Goal: Task Accomplishment & Management: Complete application form

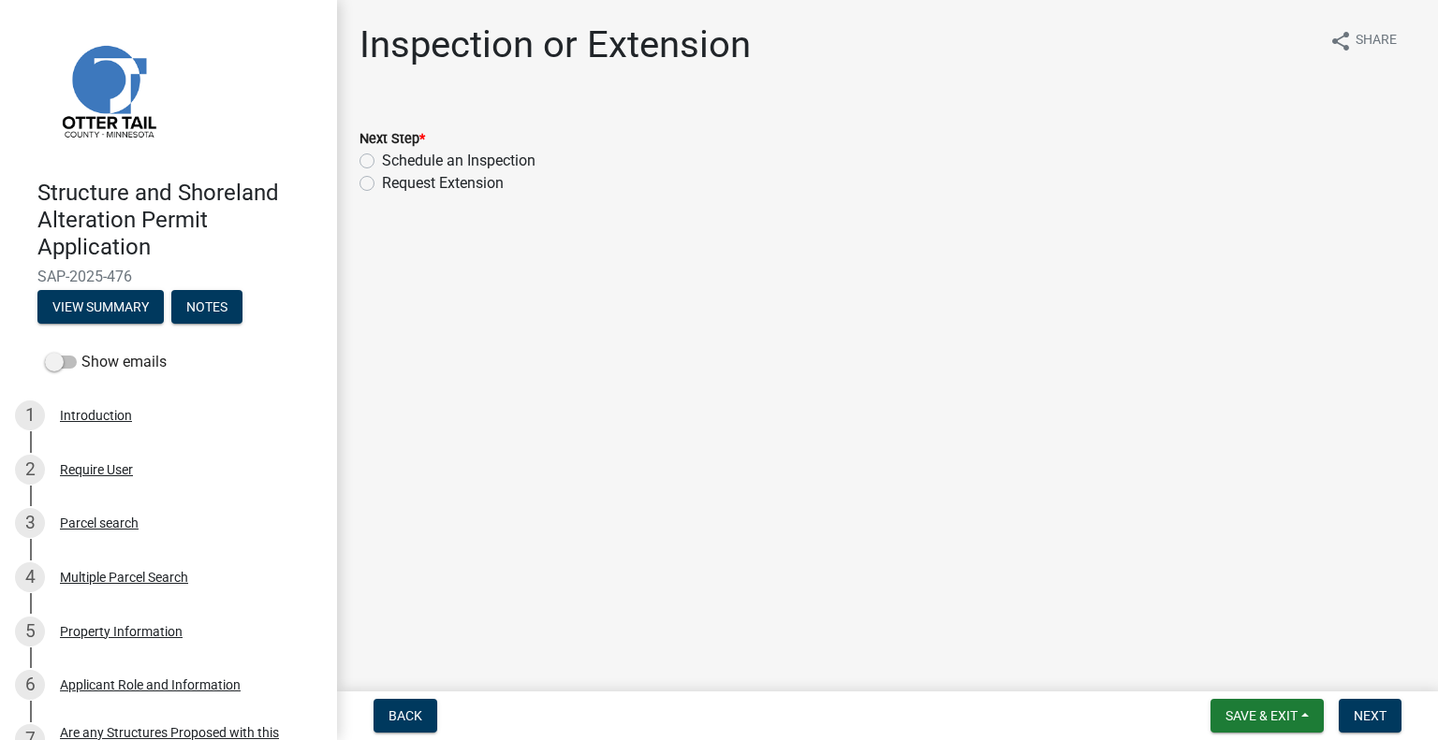
click at [432, 155] on label "Schedule an Inspection" at bounding box center [459, 161] width 154 height 22
click at [394, 155] on input "Schedule an Inspection" at bounding box center [388, 156] width 12 height 12
radio input "true"
click at [1387, 718] on button "Next" at bounding box center [1370, 716] width 63 height 34
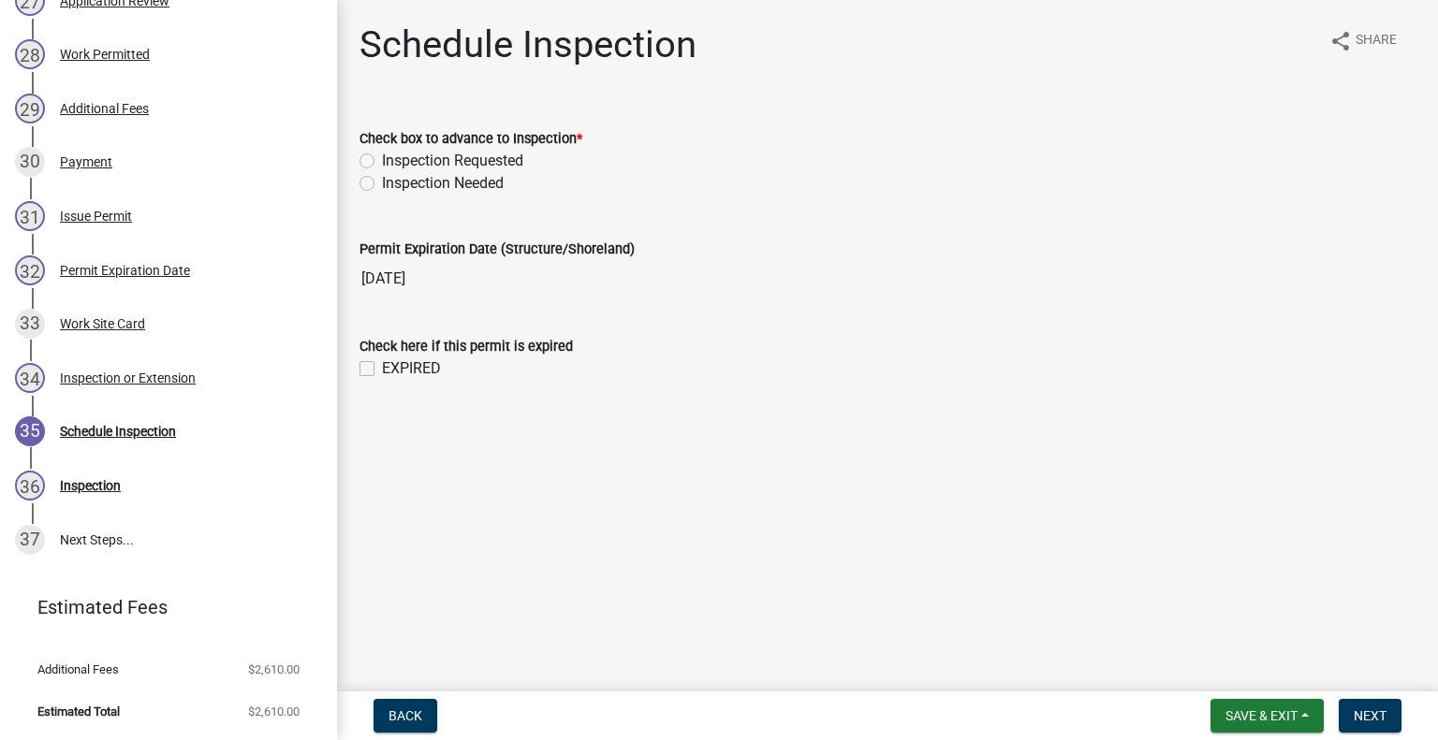
scroll to position [1708, 0]
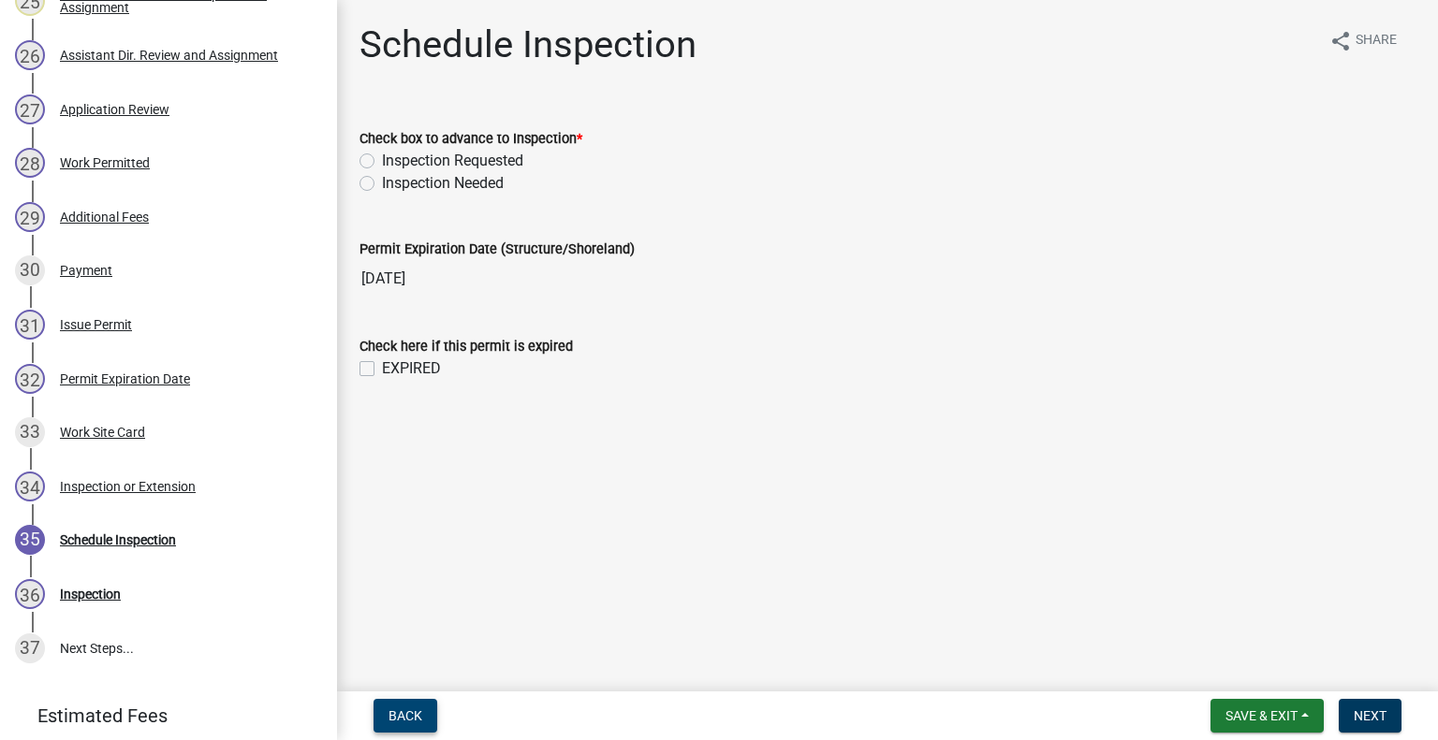
click at [400, 717] on span "Back" at bounding box center [406, 716] width 34 height 15
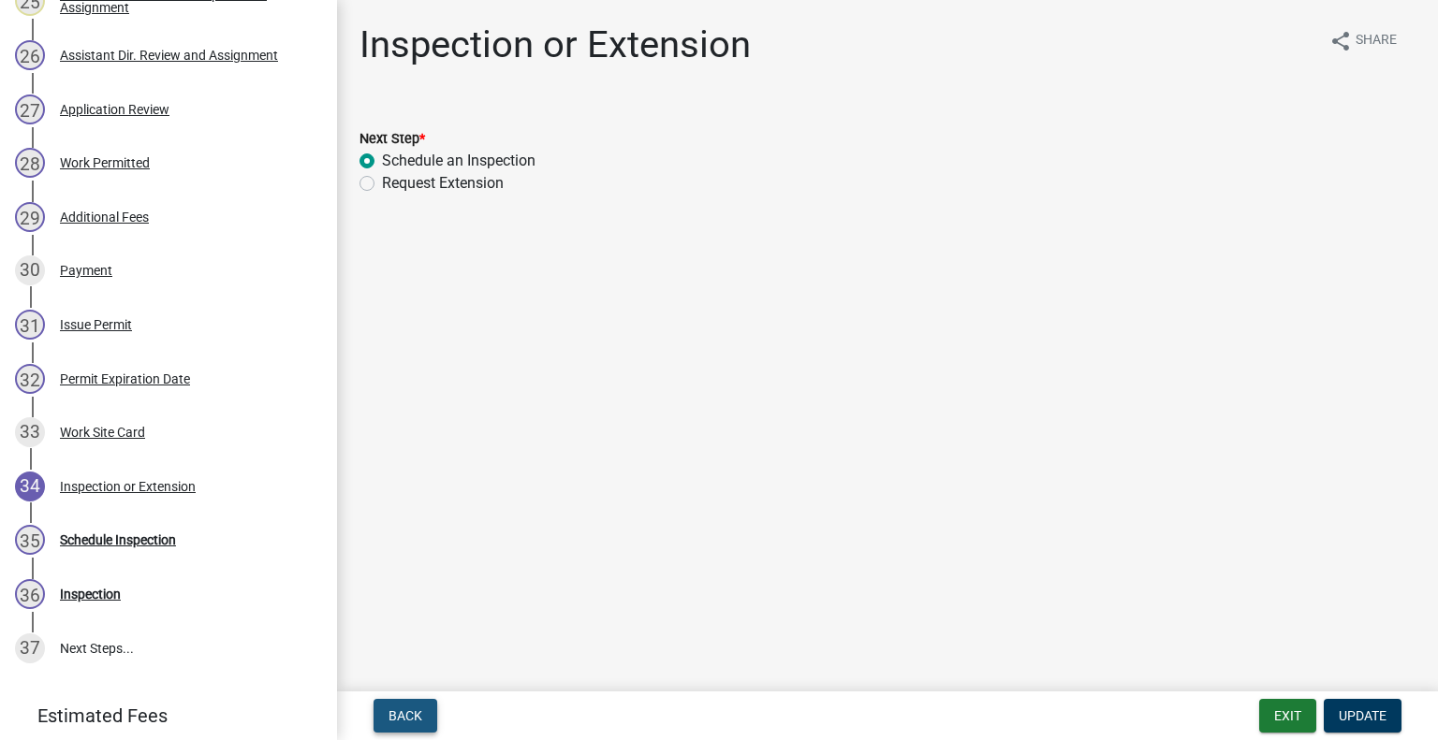
click at [409, 714] on span "Back" at bounding box center [406, 716] width 34 height 15
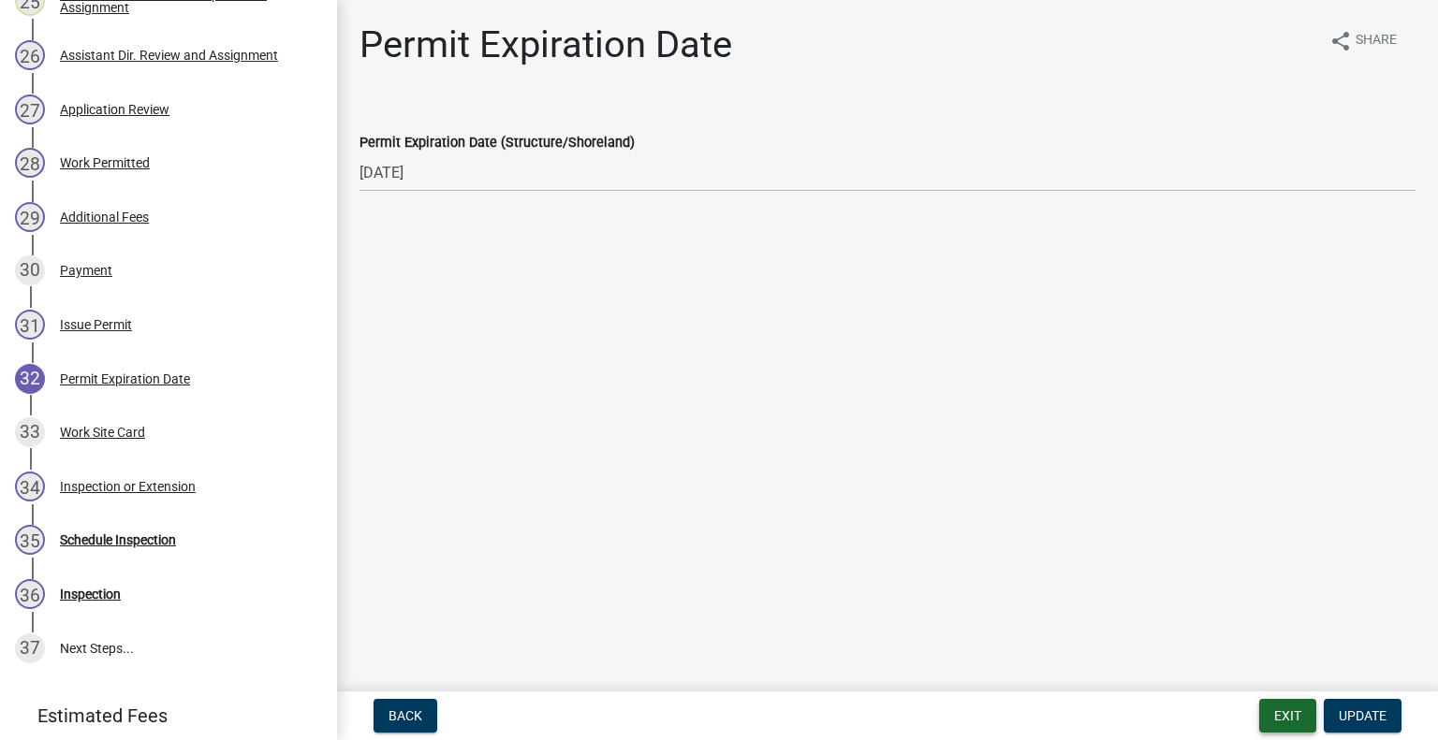
click at [1301, 709] on button "Exit" at bounding box center [1287, 716] width 57 height 34
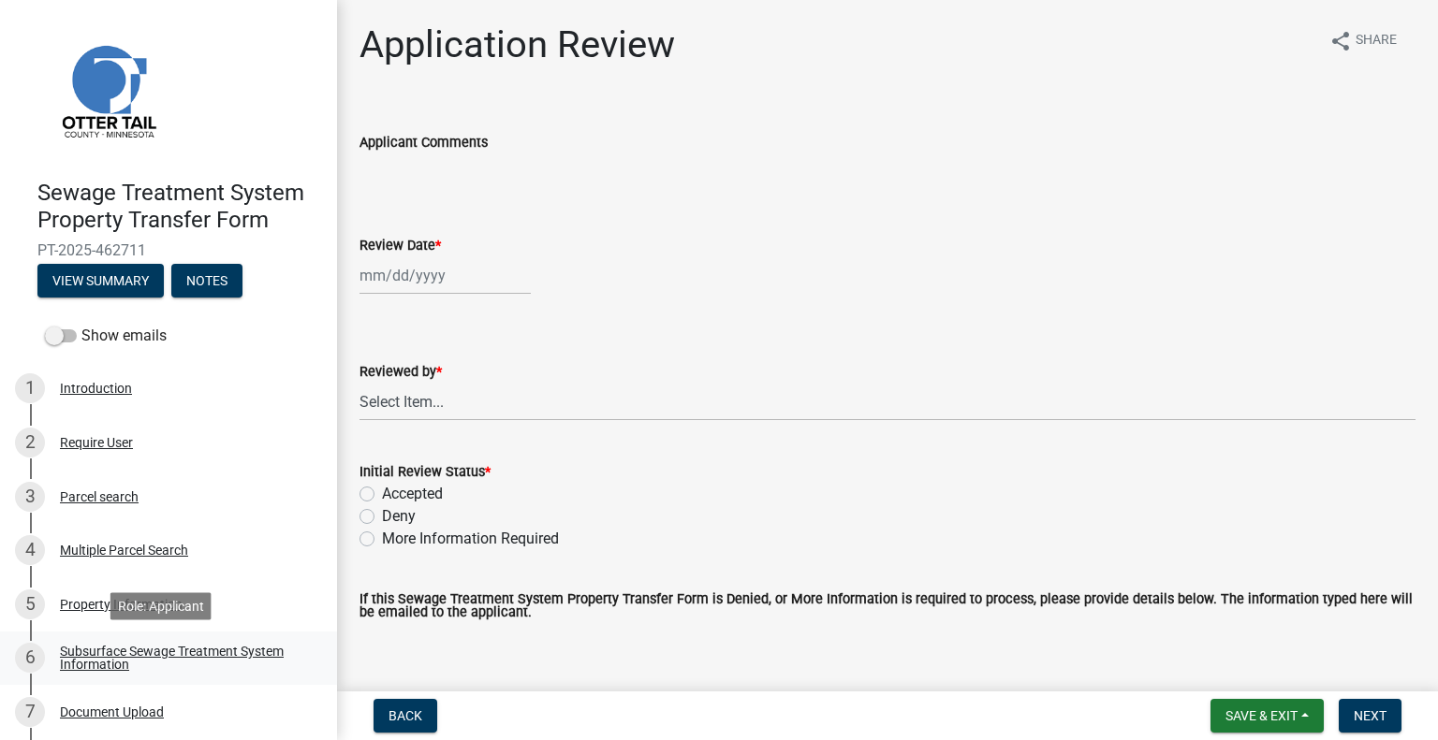
click at [227, 648] on div "Subsurface Sewage Treatment System Information" at bounding box center [183, 658] width 247 height 26
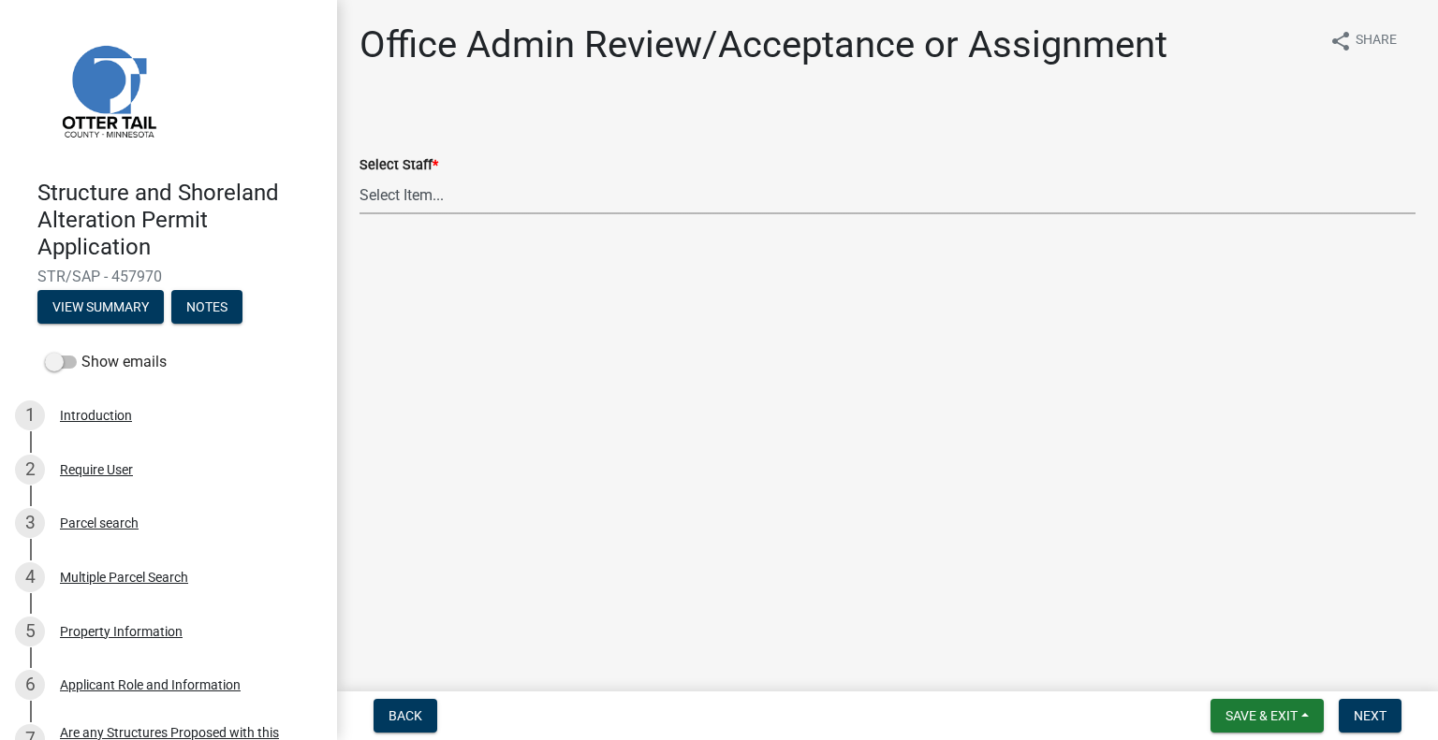
click at [603, 189] on select "Select Item... Alexis Newark (anewark@ottertailcounty.gov) Amy Busko (abusko@ot…" at bounding box center [887, 195] width 1056 height 38
click at [359, 176] on select "Select Item... Alexis Newark (anewark@ottertailcounty.gov) Amy Busko (abusko@ot…" at bounding box center [887, 195] width 1056 height 38
select select "587f38f5-c90e-4c12-9e10-d3e23909bbca"
click at [1383, 721] on span "Next" at bounding box center [1370, 716] width 33 height 15
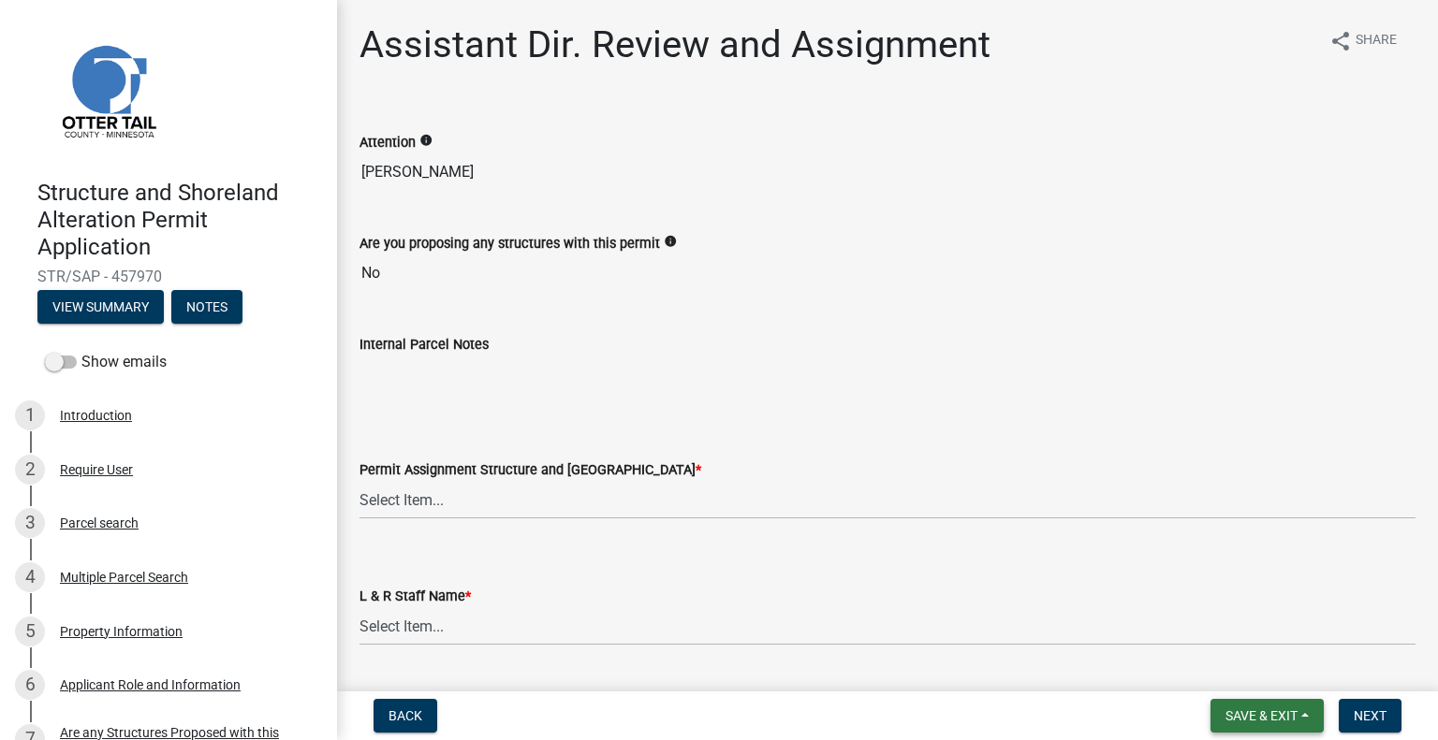
click at [1265, 714] on span "Save & Exit" at bounding box center [1261, 716] width 72 height 15
click at [1235, 670] on button "Save & Exit" at bounding box center [1249, 667] width 150 height 45
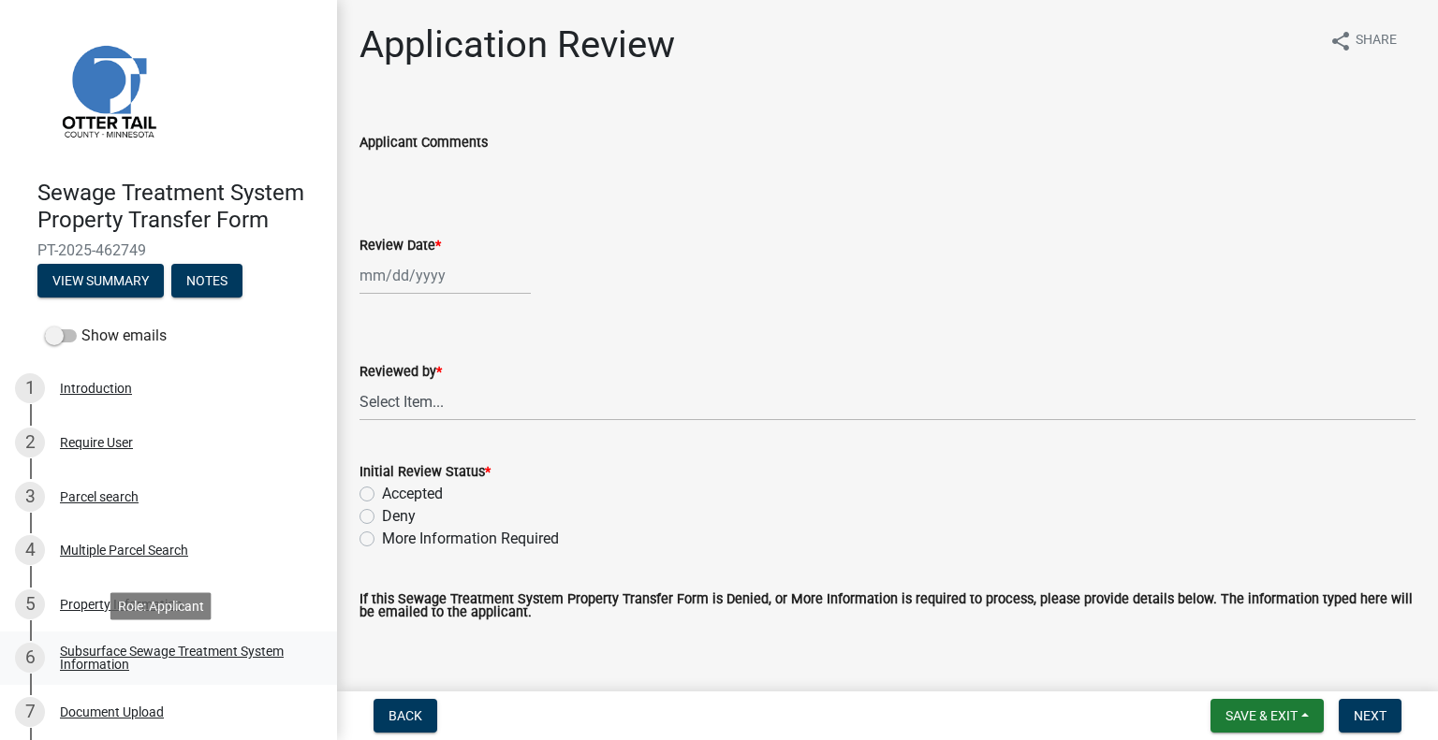
click at [225, 661] on div "Subsurface Sewage Treatment System Information" at bounding box center [183, 658] width 247 height 26
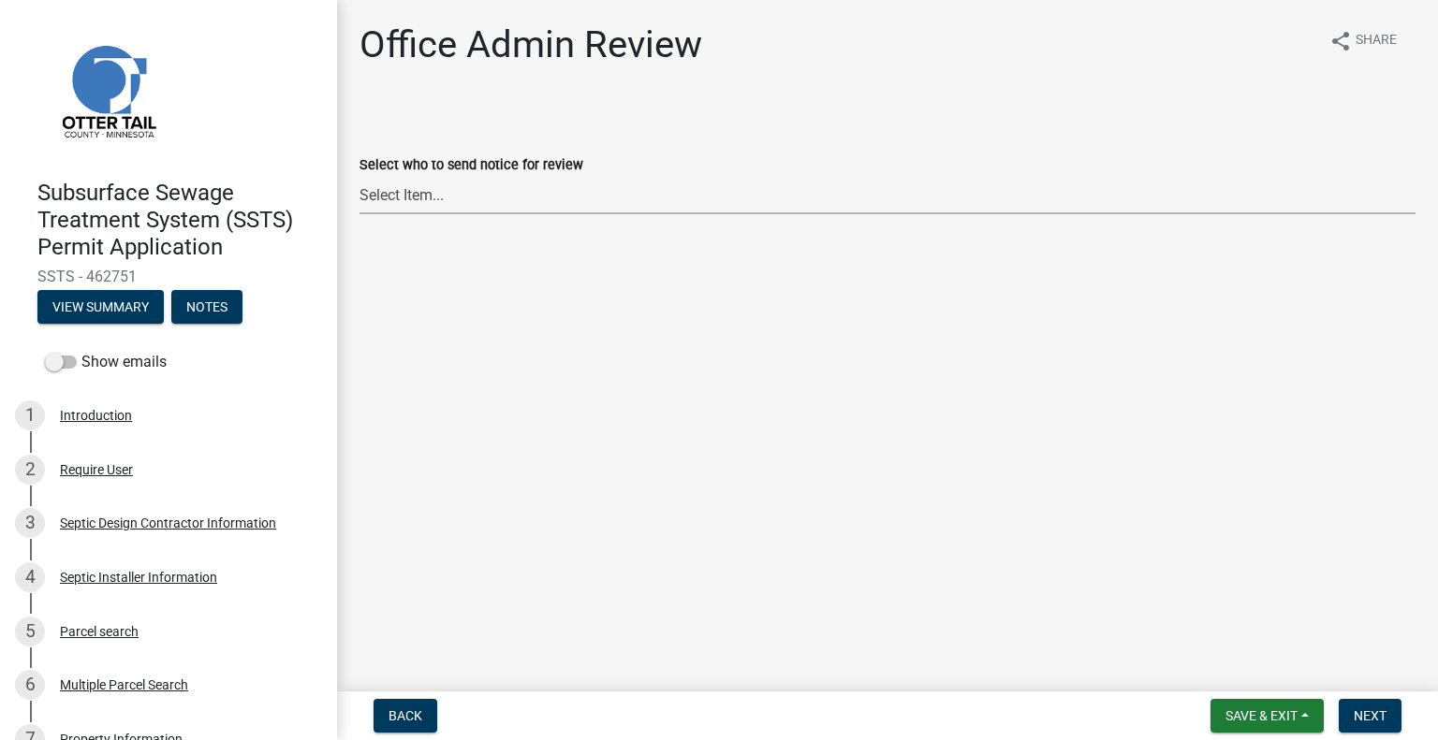
click at [485, 206] on select "Select Item... [PERSON_NAME] ([EMAIL_ADDRESS][DOMAIN_NAME]) [PERSON_NAME] ([EMA…" at bounding box center [887, 195] width 1056 height 38
click at [359, 176] on select "Select Item... [PERSON_NAME] ([EMAIL_ADDRESS][DOMAIN_NAME]) [PERSON_NAME] ([EMA…" at bounding box center [887, 195] width 1056 height 38
select select "587f38f5-c90e-4c12-9e10-d3e23909bbca"
click at [1371, 701] on button "Next" at bounding box center [1370, 716] width 63 height 34
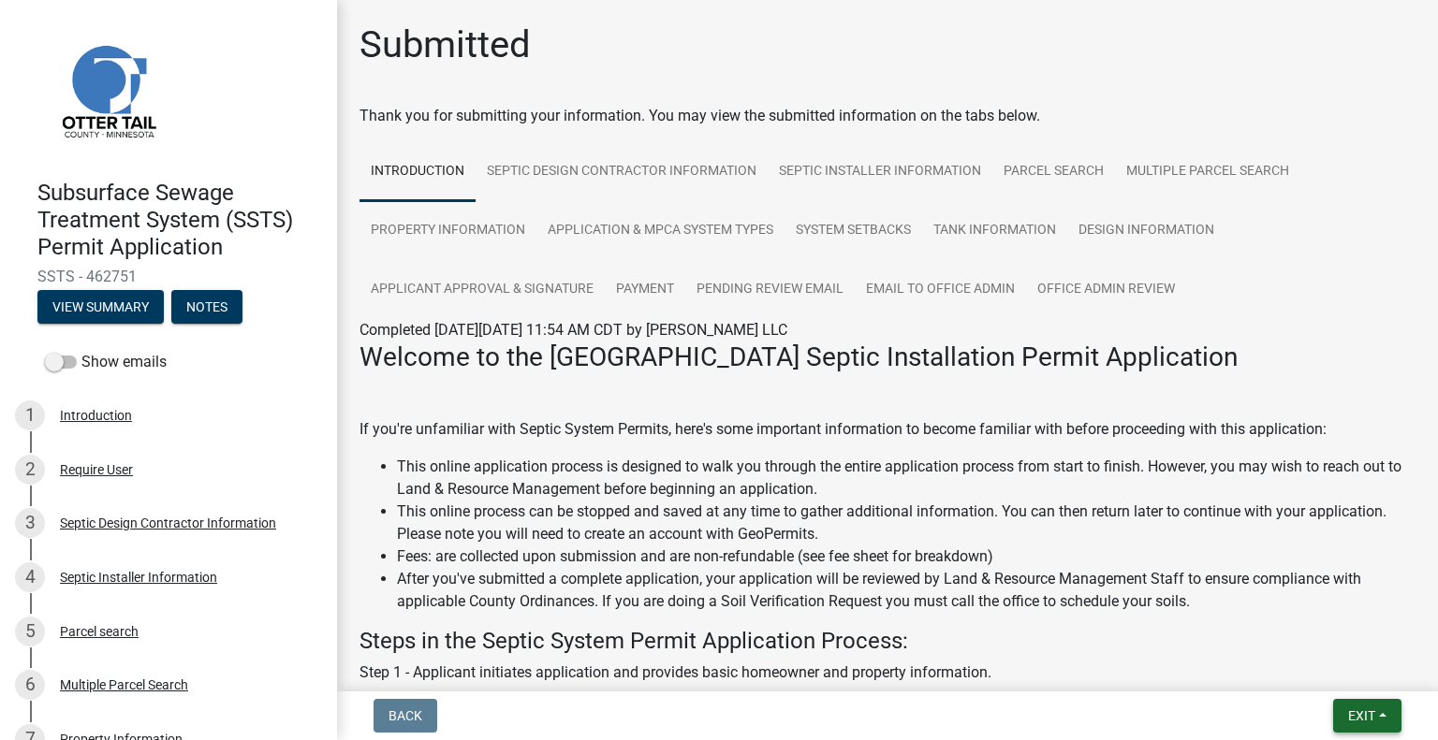
click at [1367, 723] on span "Exit" at bounding box center [1361, 716] width 27 height 15
click at [1345, 680] on button "Save & Exit" at bounding box center [1328, 667] width 150 height 45
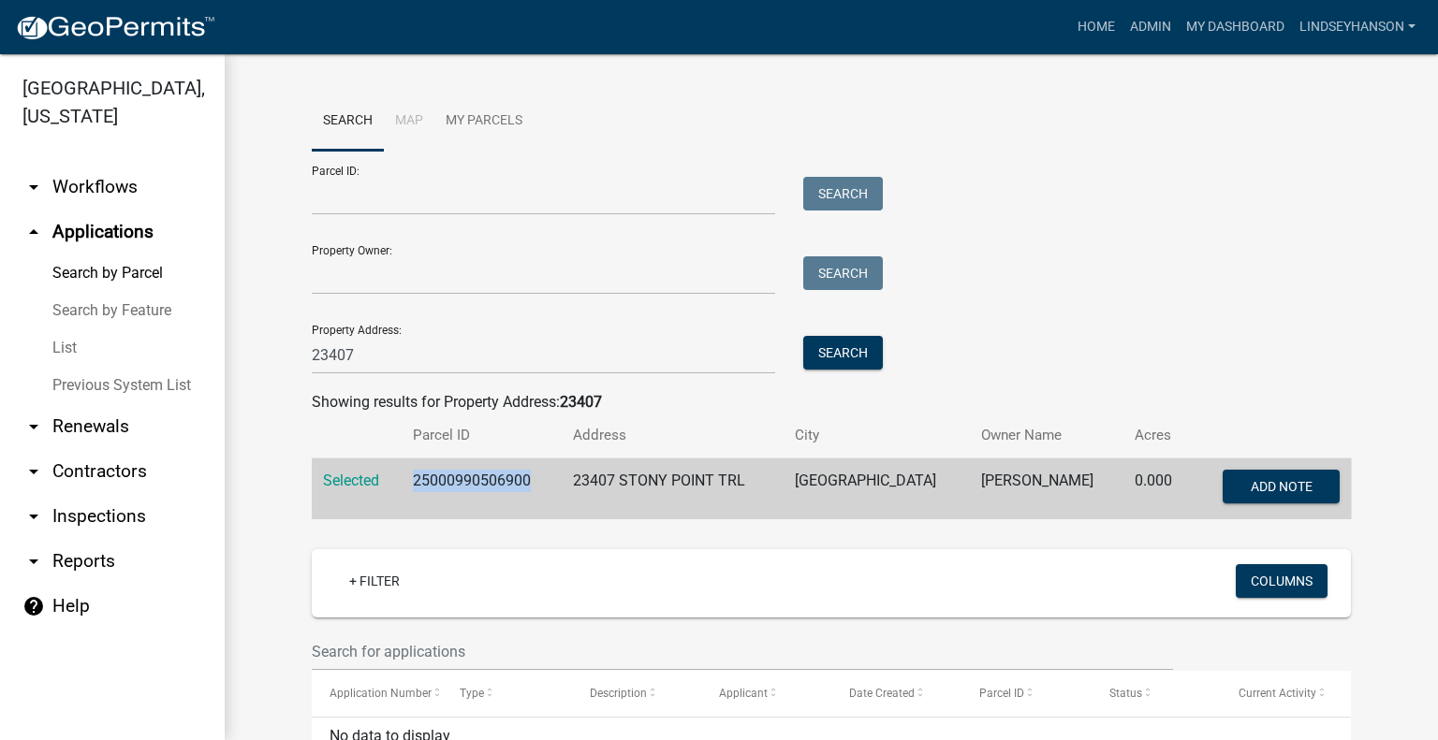
click at [162, 190] on link "arrow_drop_down Workflows" at bounding box center [112, 187] width 225 height 45
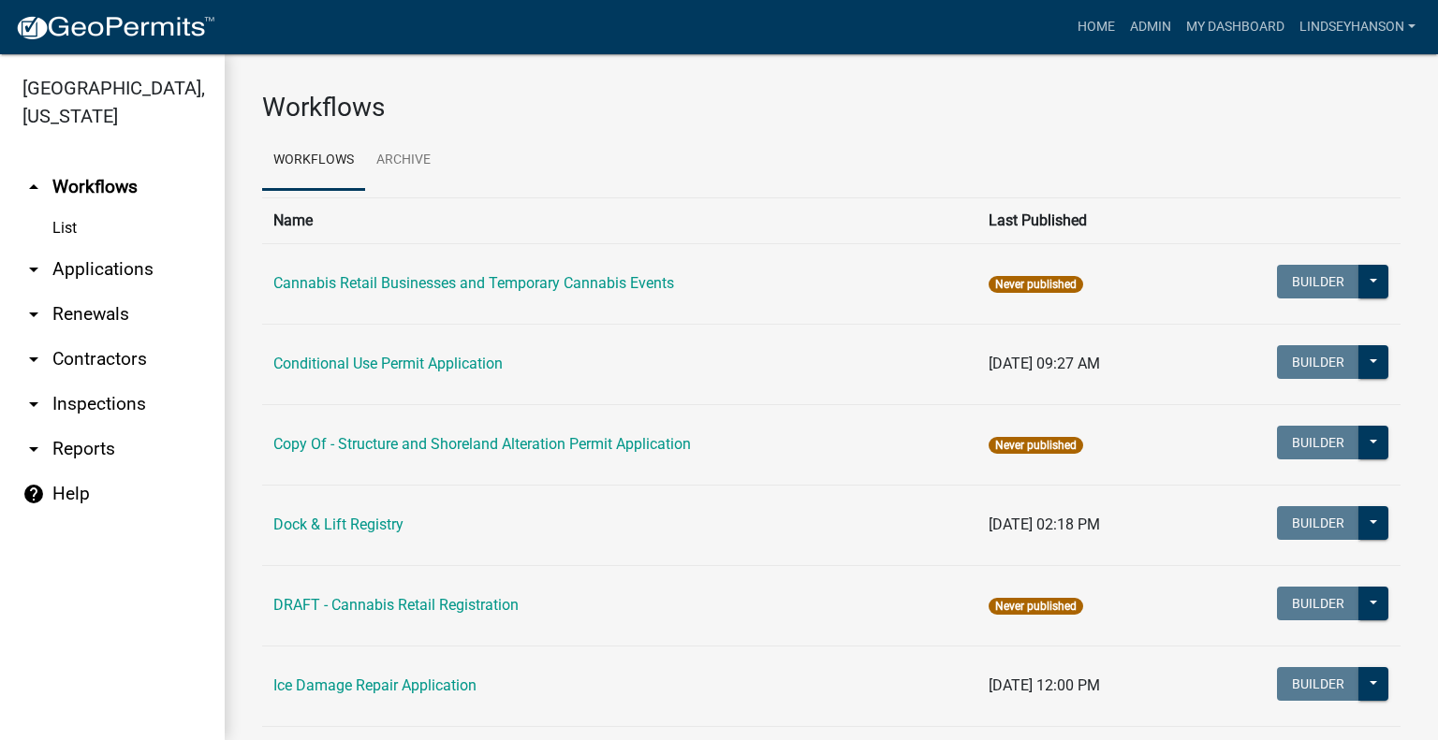
click at [120, 265] on link "arrow_drop_down Applications" at bounding box center [112, 269] width 225 height 45
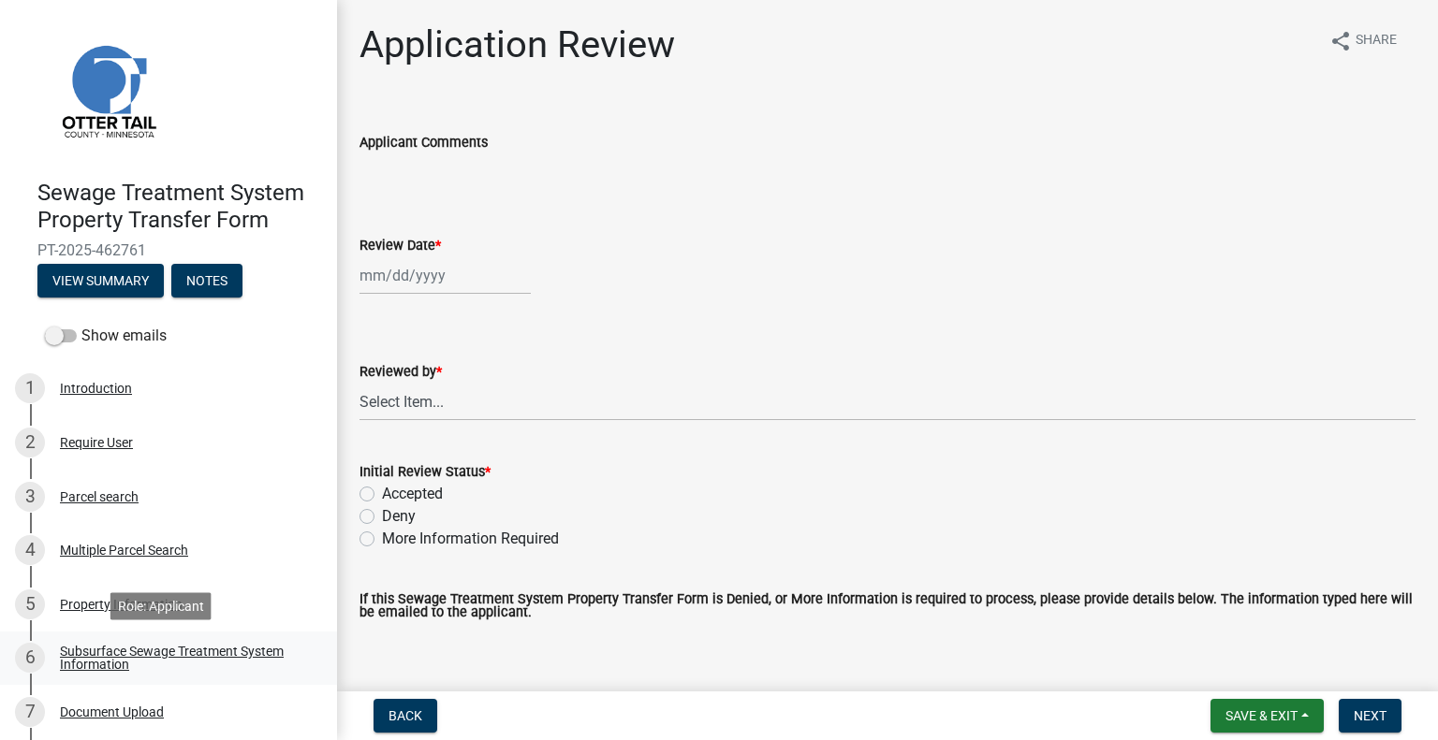
click at [228, 661] on div "Subsurface Sewage Treatment System Information" at bounding box center [183, 658] width 247 height 26
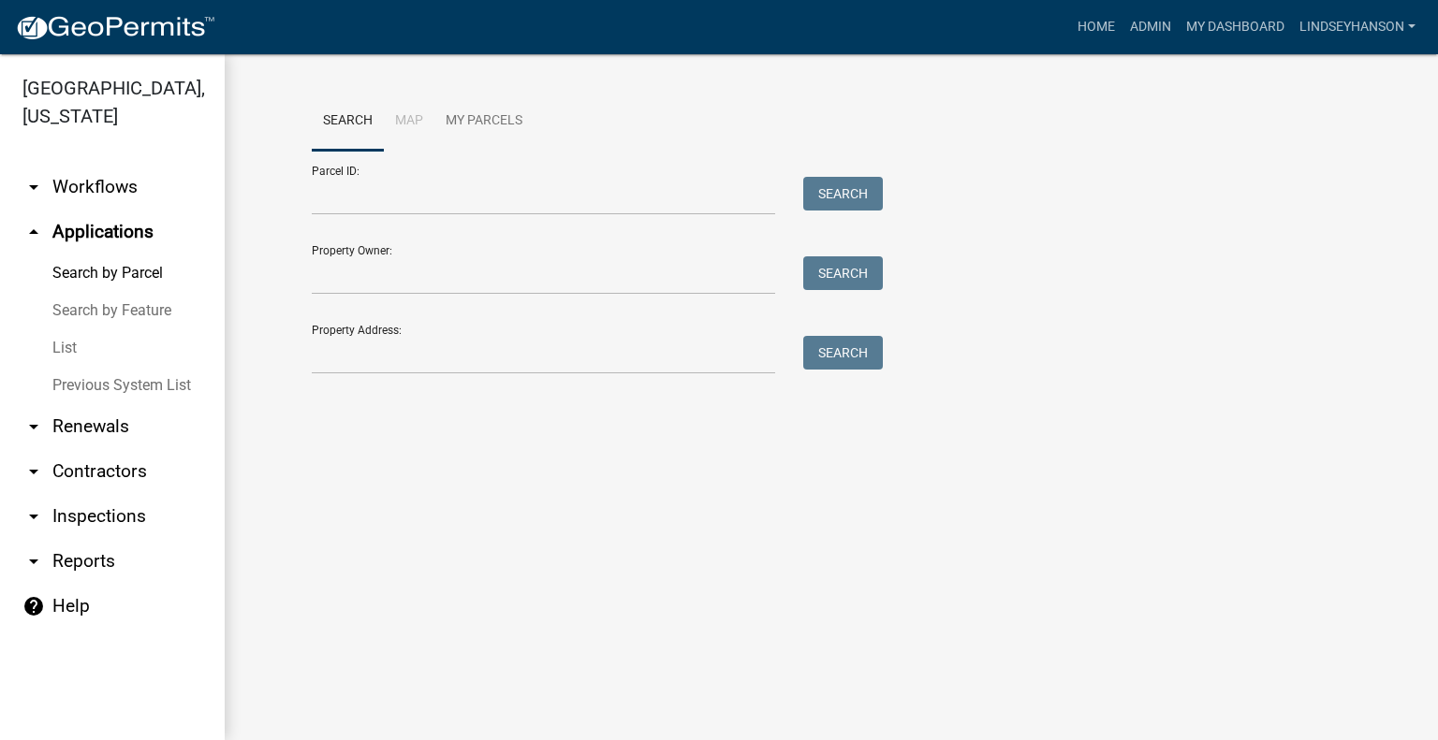
click at [454, 334] on div "Property Address: Search" at bounding box center [593, 342] width 562 height 65
click at [453, 348] on input "Property Address:" at bounding box center [543, 355] width 463 height 38
click at [149, 186] on link "arrow_drop_down Workflows" at bounding box center [112, 187] width 225 height 45
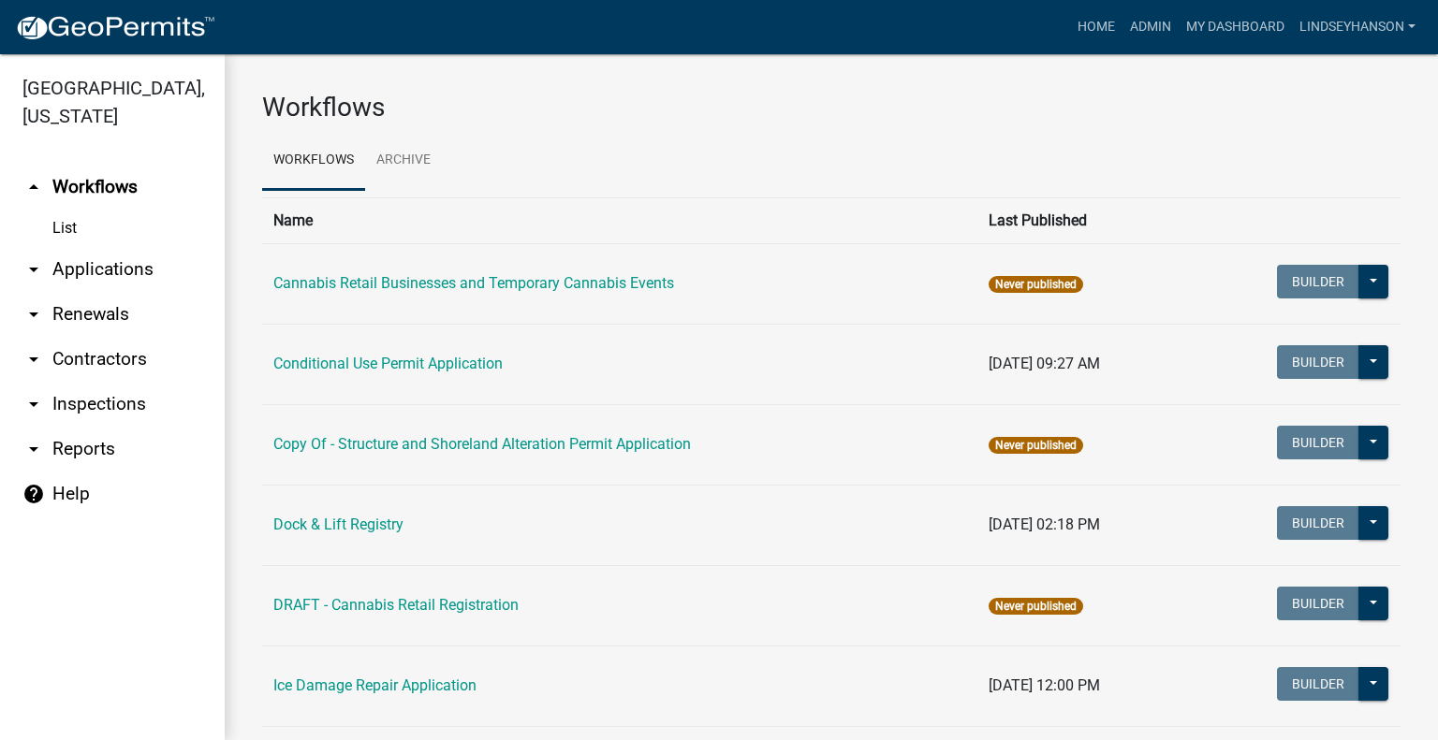
click at [126, 263] on link "arrow_drop_down Applications" at bounding box center [112, 269] width 225 height 45
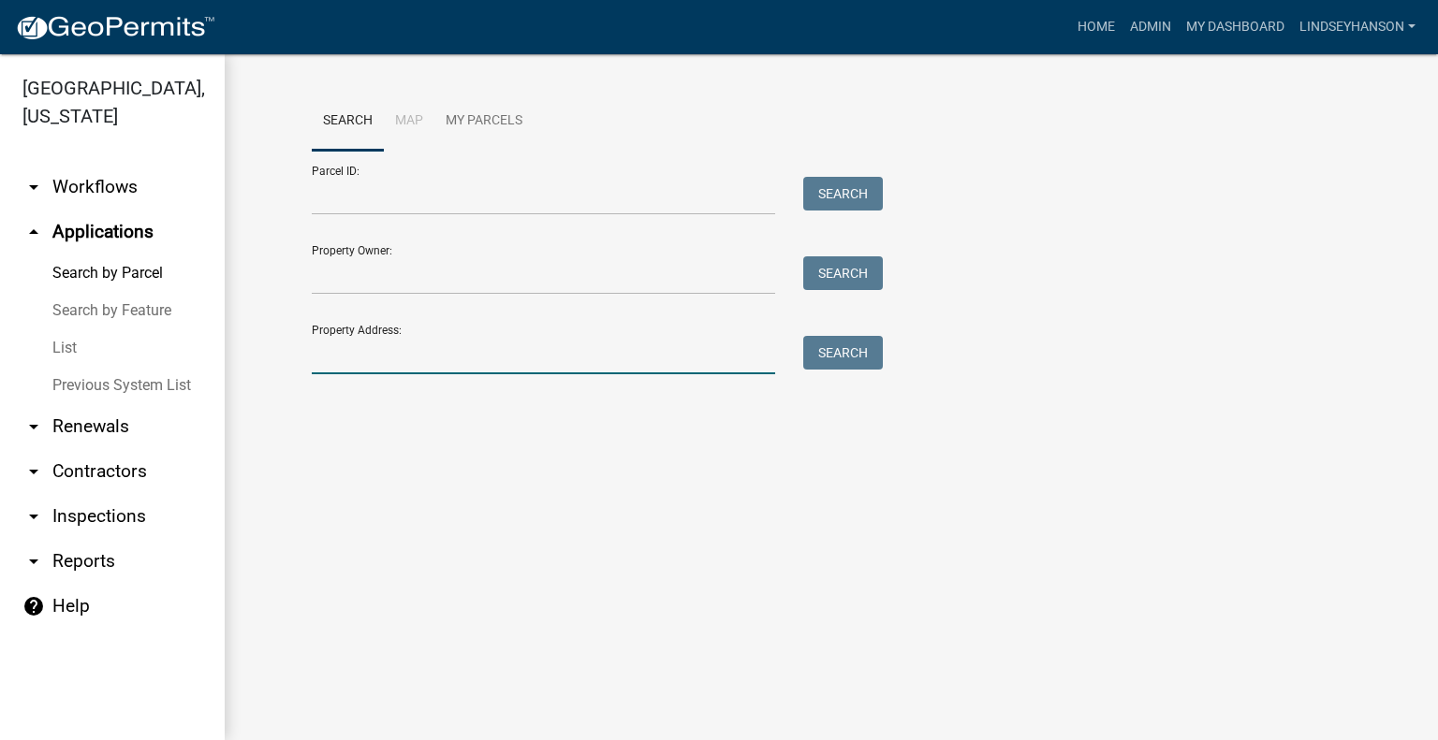
click at [378, 341] on input "Property Address:" at bounding box center [543, 355] width 463 height 38
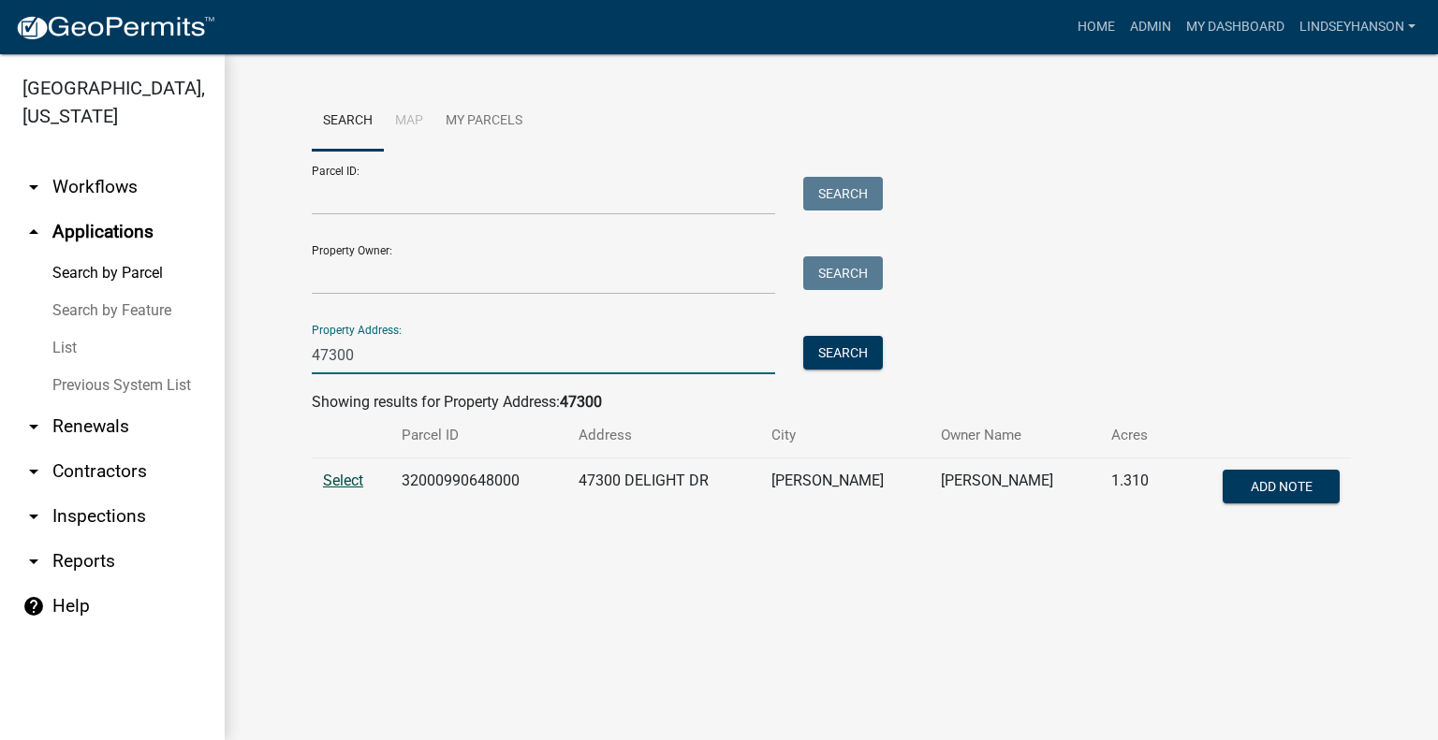
type input "47300"
click at [333, 483] on span "Select" at bounding box center [343, 481] width 40 height 18
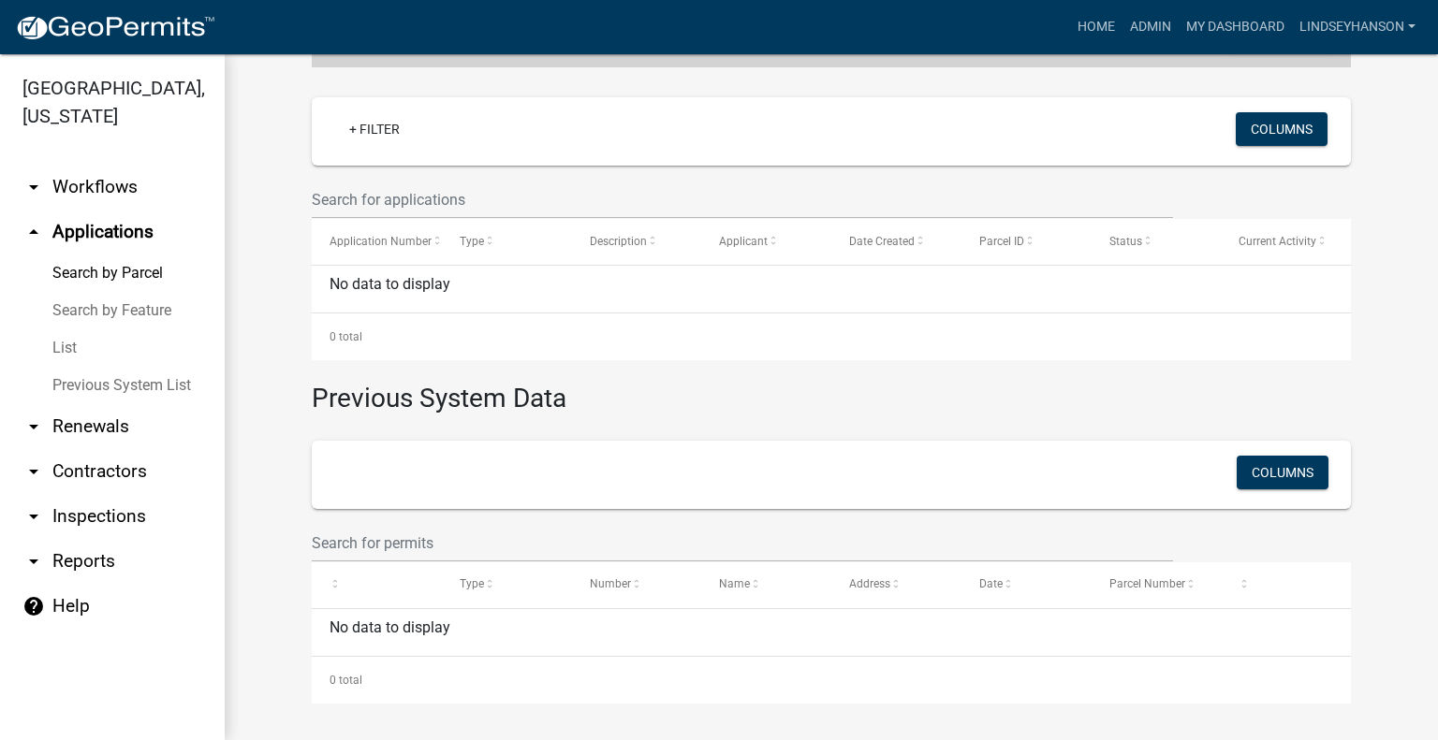
scroll to position [287, 0]
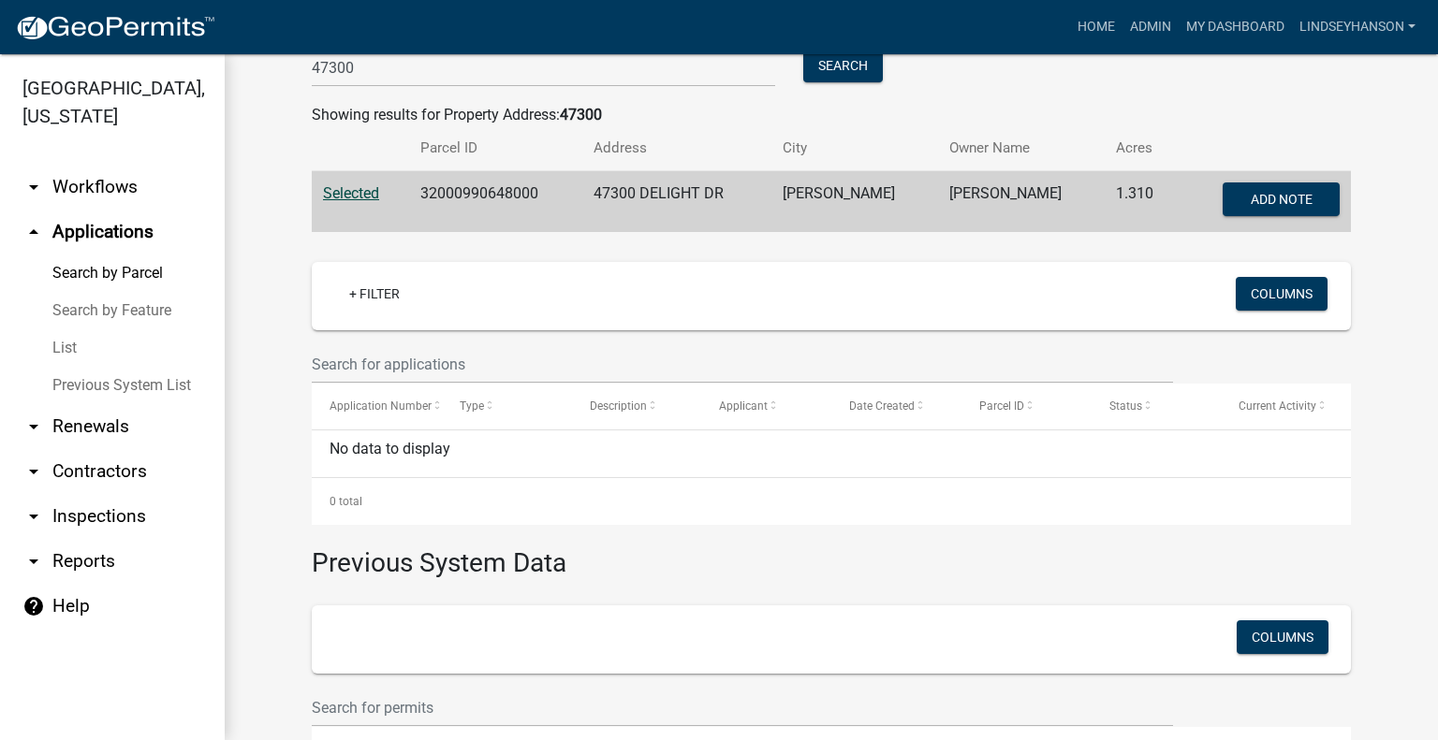
click at [496, 192] on td "32000990648000" at bounding box center [495, 202] width 173 height 62
copy td "32000990648000"
click at [116, 204] on link "arrow_drop_down Workflows" at bounding box center [112, 187] width 225 height 45
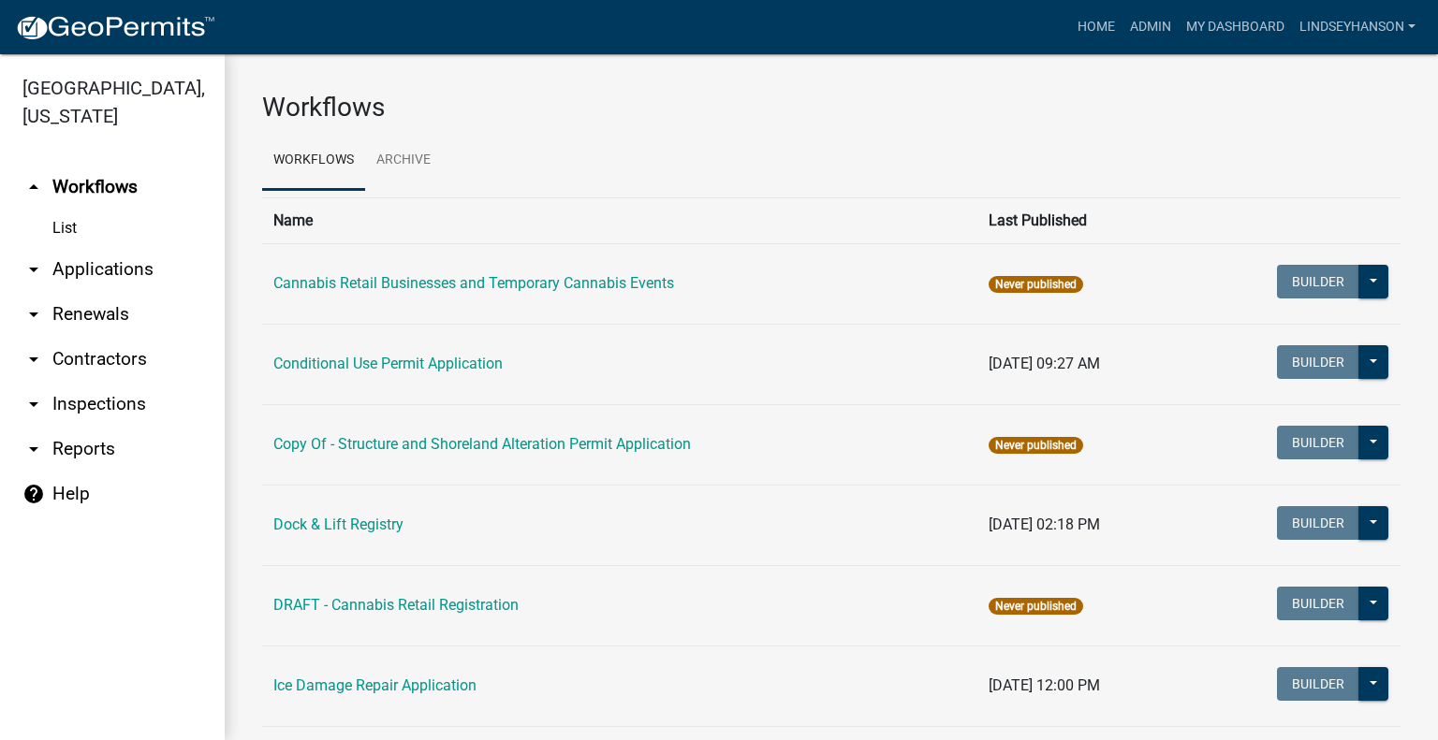
click at [120, 260] on link "arrow_drop_down Applications" at bounding box center [112, 269] width 225 height 45
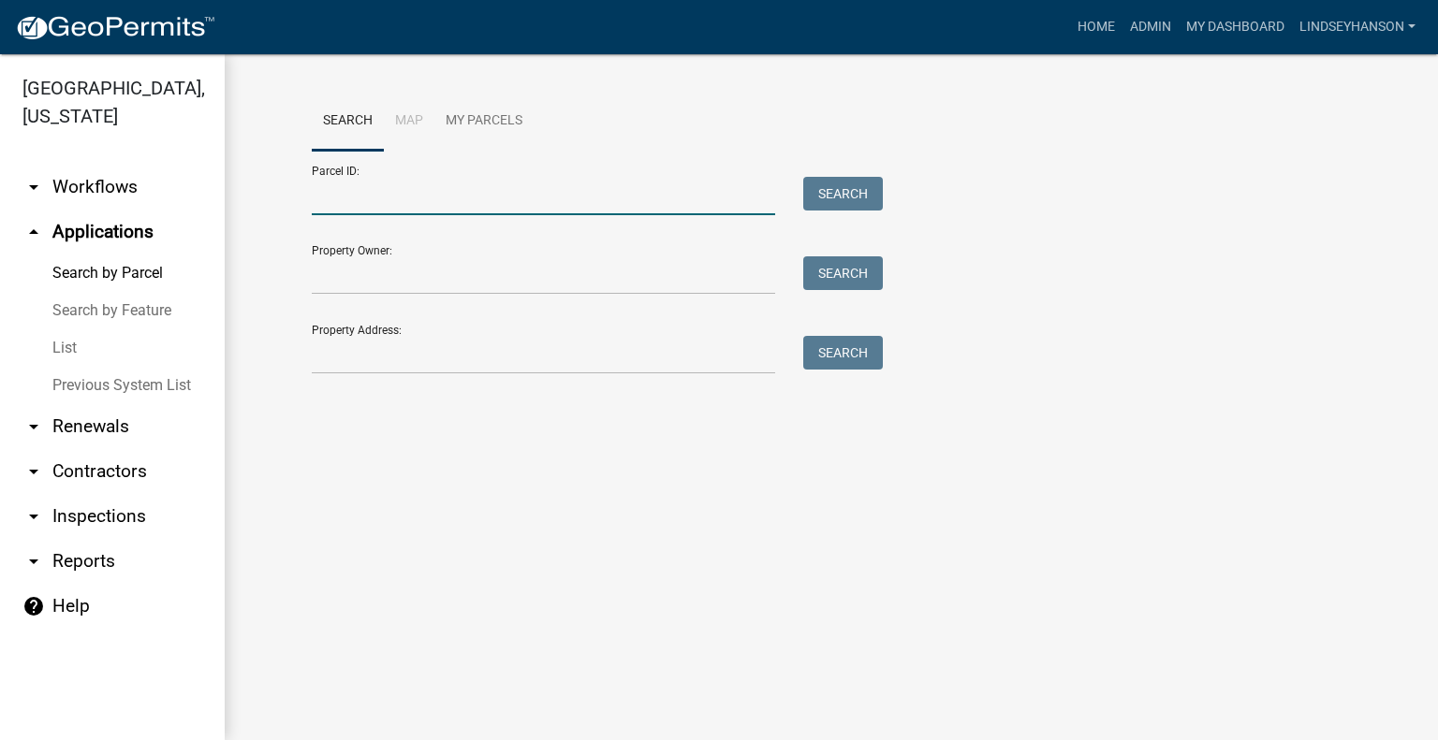
click at [416, 178] on input "Parcel ID:" at bounding box center [543, 196] width 463 height 38
paste input "32000990647000"
type input "32000990647000"
click at [814, 199] on button "Search" at bounding box center [843, 194] width 80 height 34
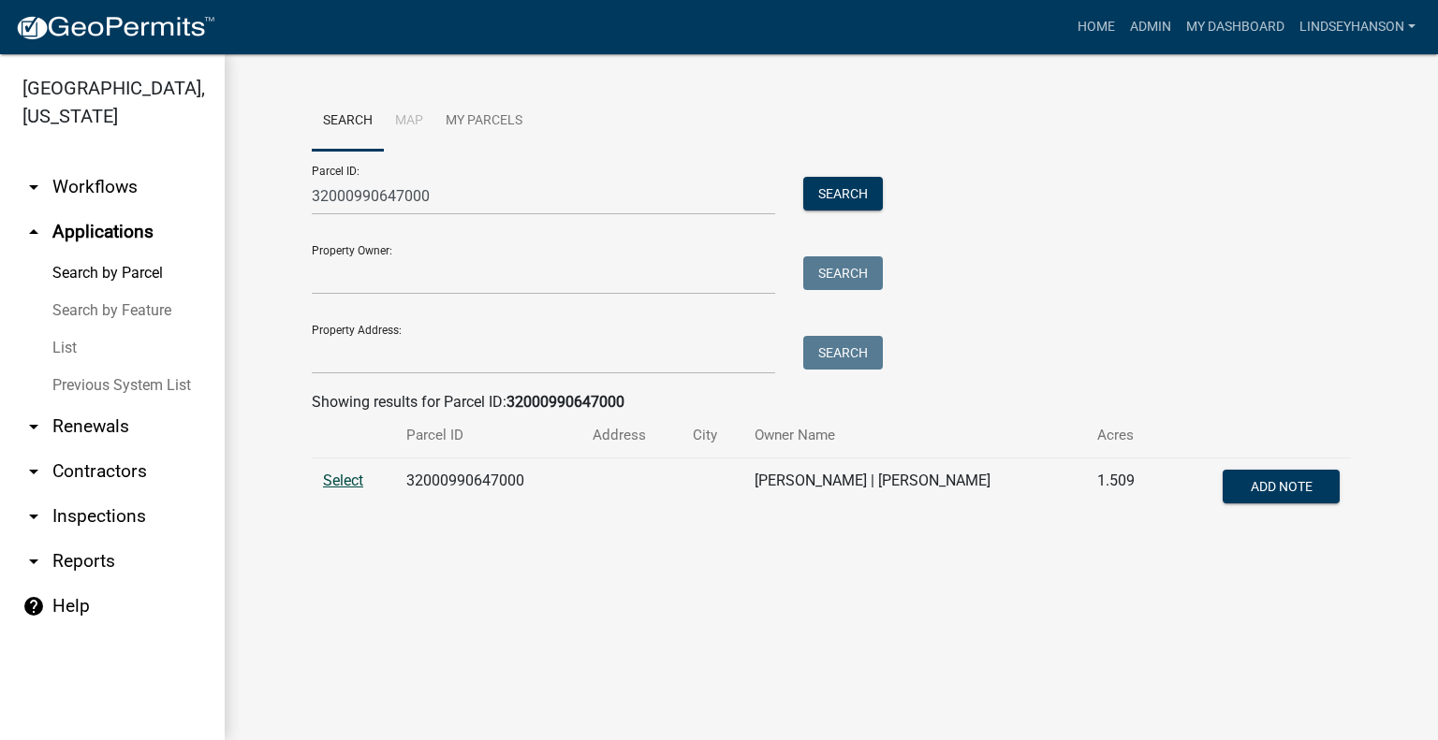
click at [343, 480] on span "Select" at bounding box center [343, 481] width 40 height 18
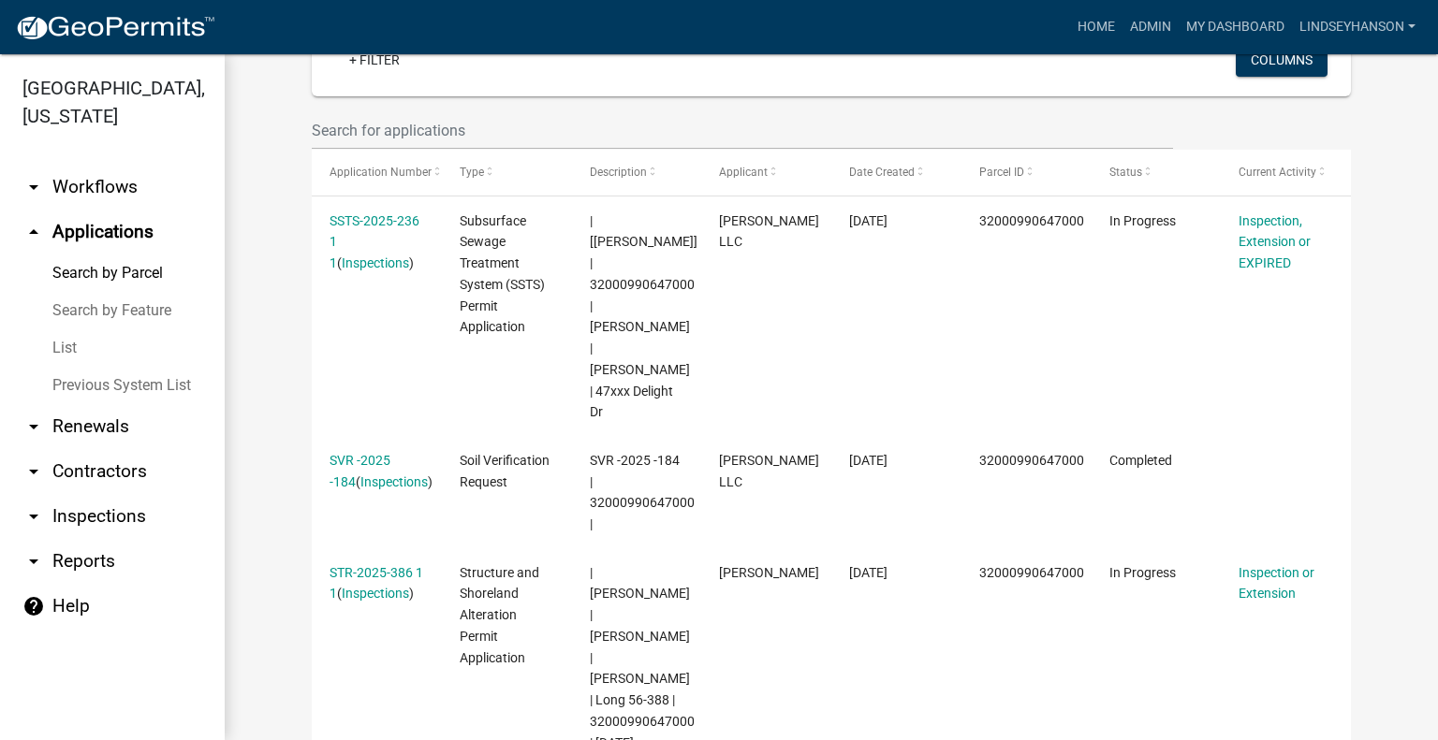
scroll to position [514, 0]
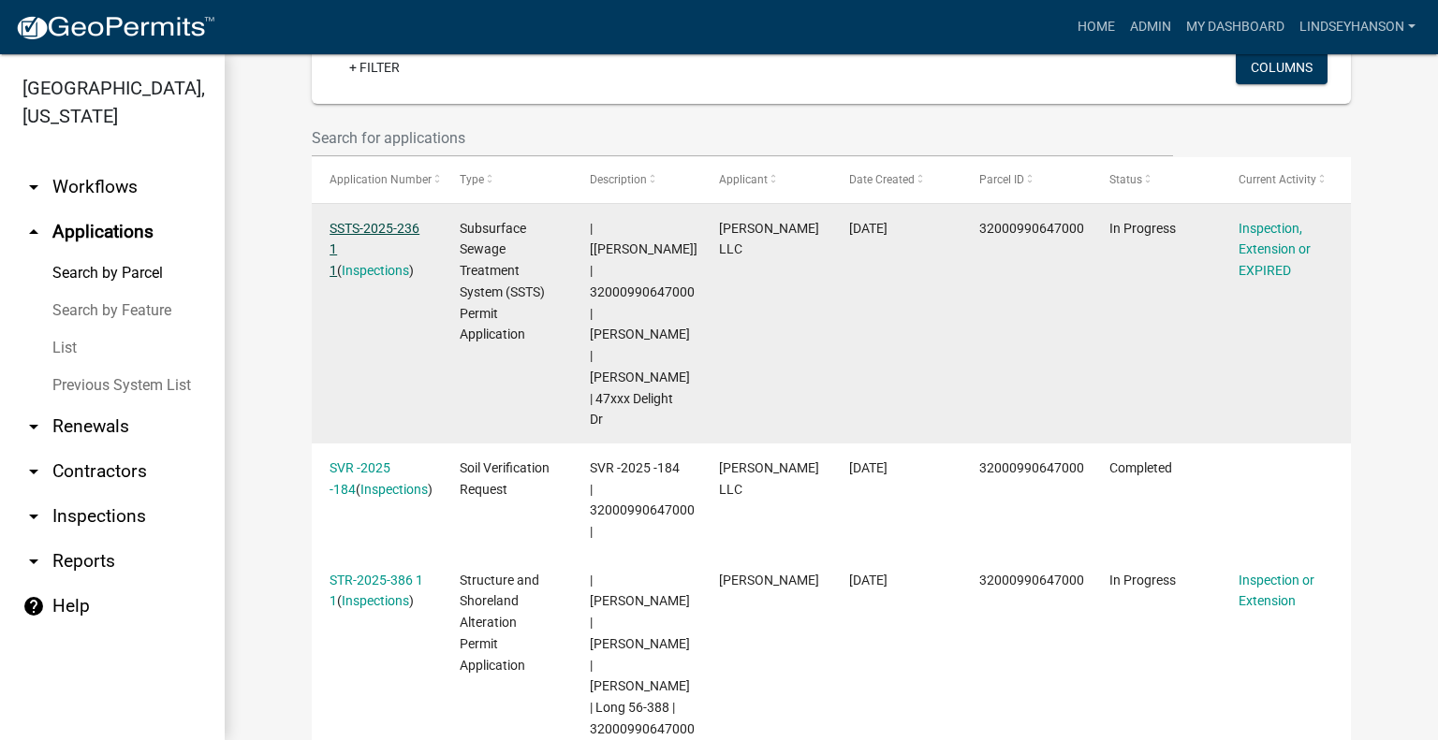
click at [370, 227] on link "SSTS-2025-236 1 1" at bounding box center [375, 250] width 90 height 58
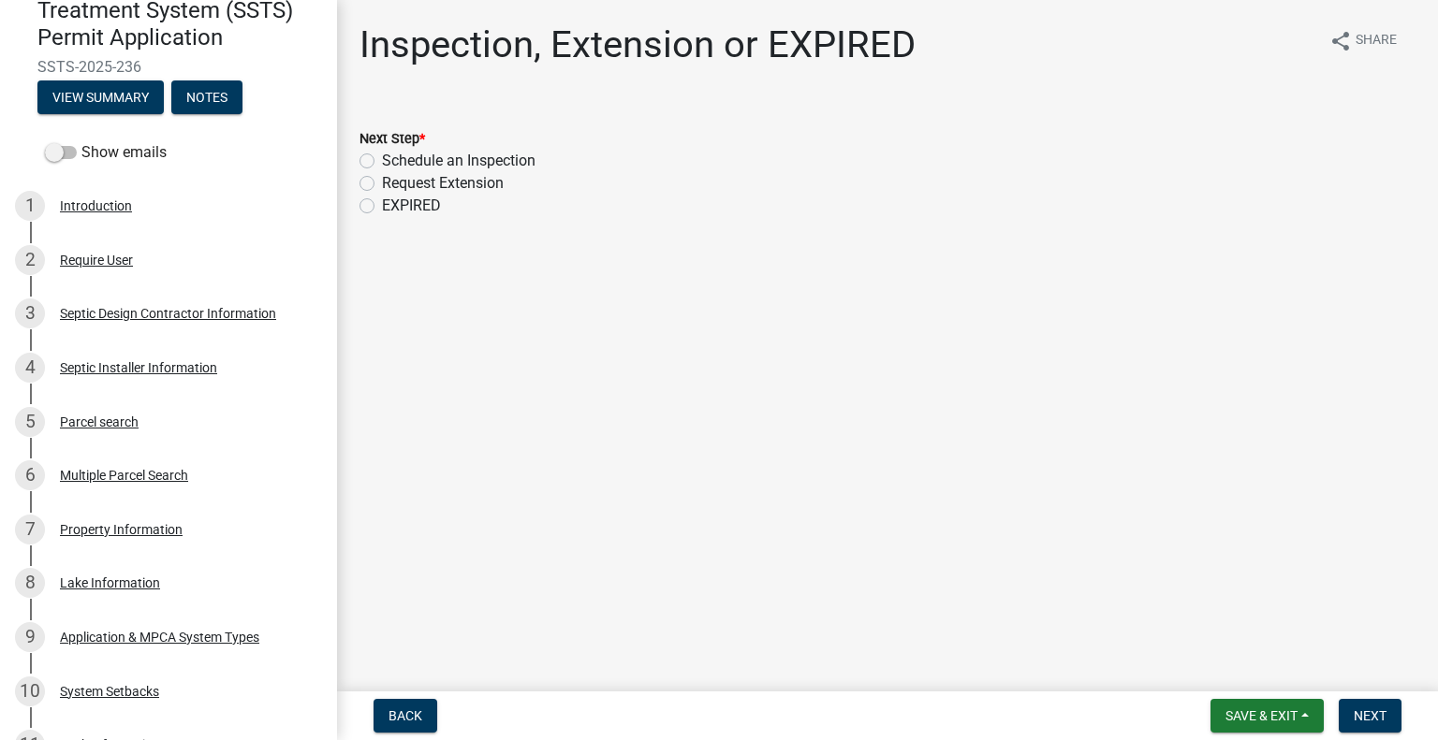
scroll to position [138, 0]
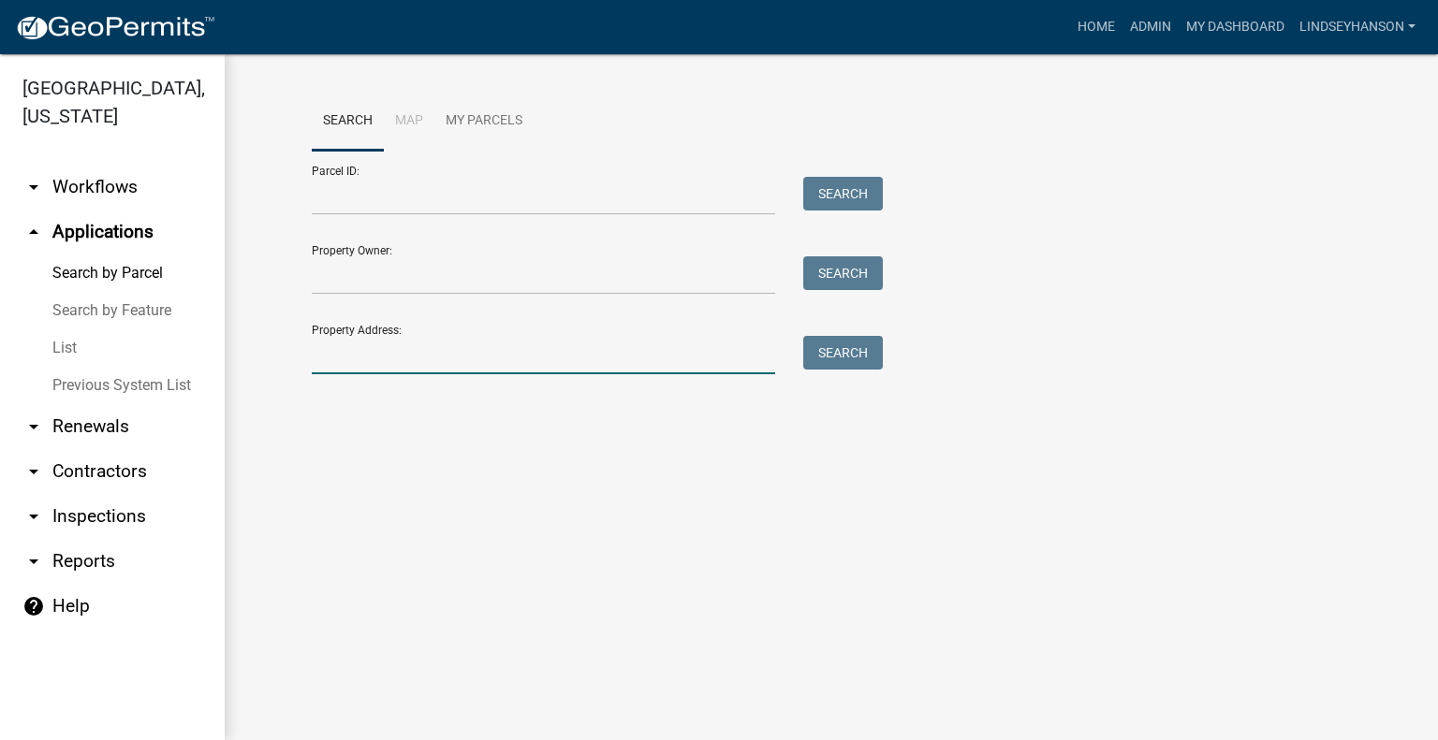
click at [394, 357] on input "Property Address:" at bounding box center [543, 355] width 463 height 38
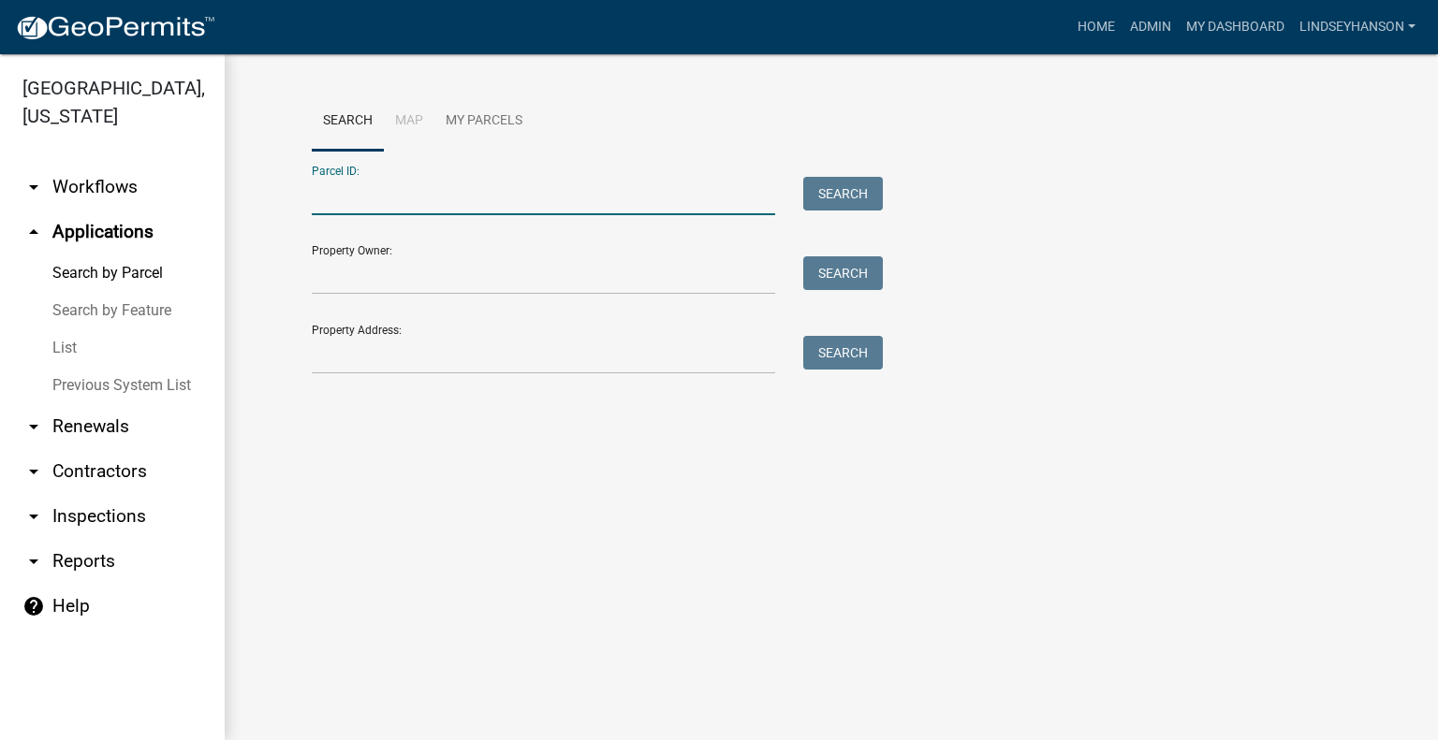
click at [387, 181] on input "Parcel ID:" at bounding box center [543, 196] width 463 height 38
paste input "32000990647000"
type input "32000990647000"
click at [844, 185] on button "Search" at bounding box center [843, 194] width 80 height 34
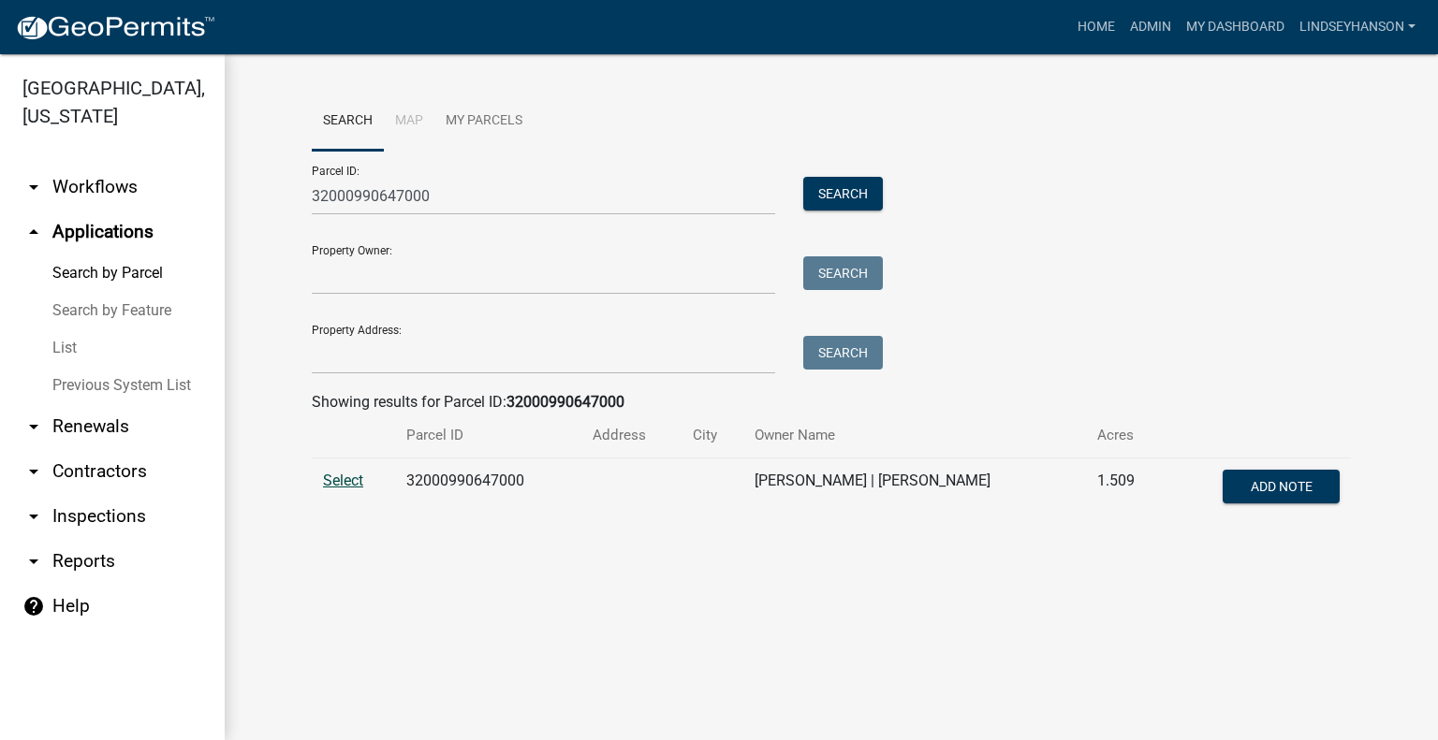
click at [338, 475] on span "Select" at bounding box center [343, 481] width 40 height 18
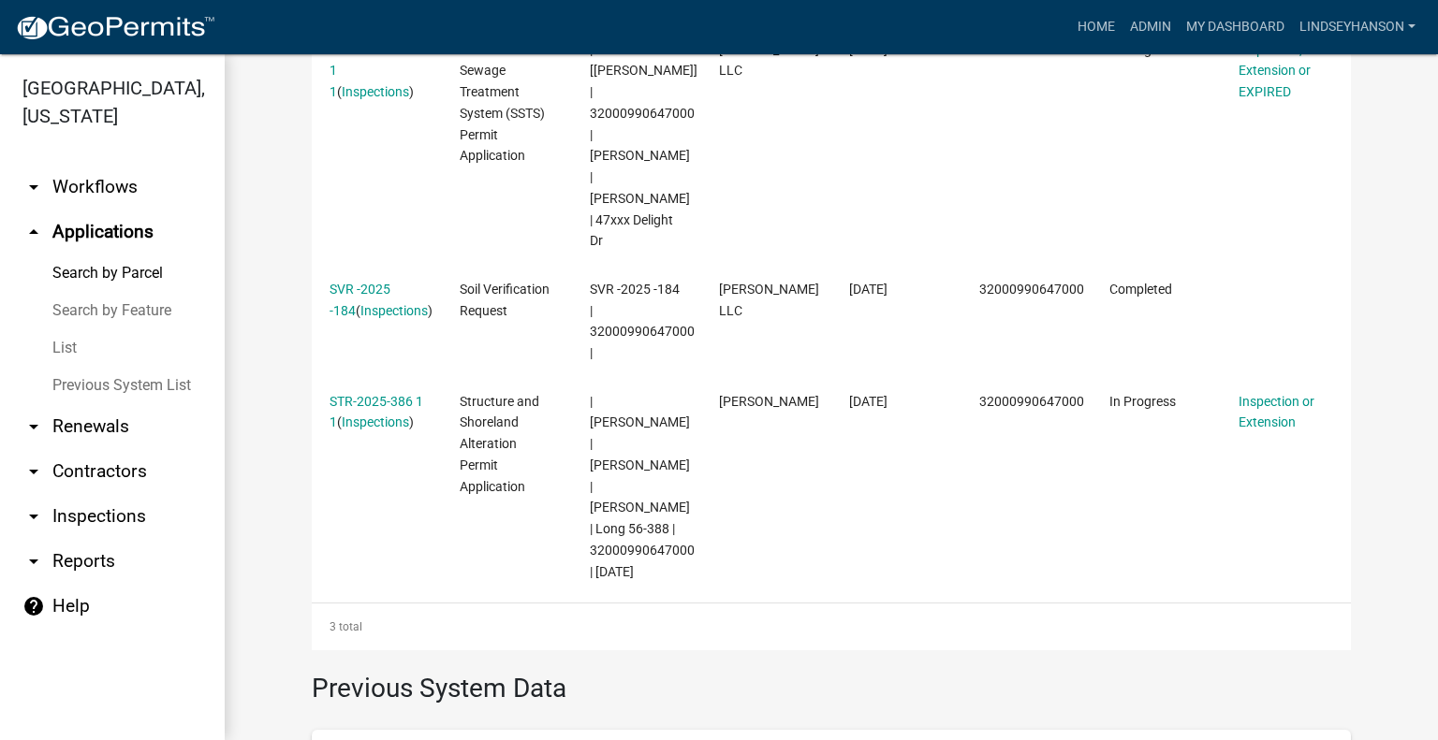
scroll to position [696, 0]
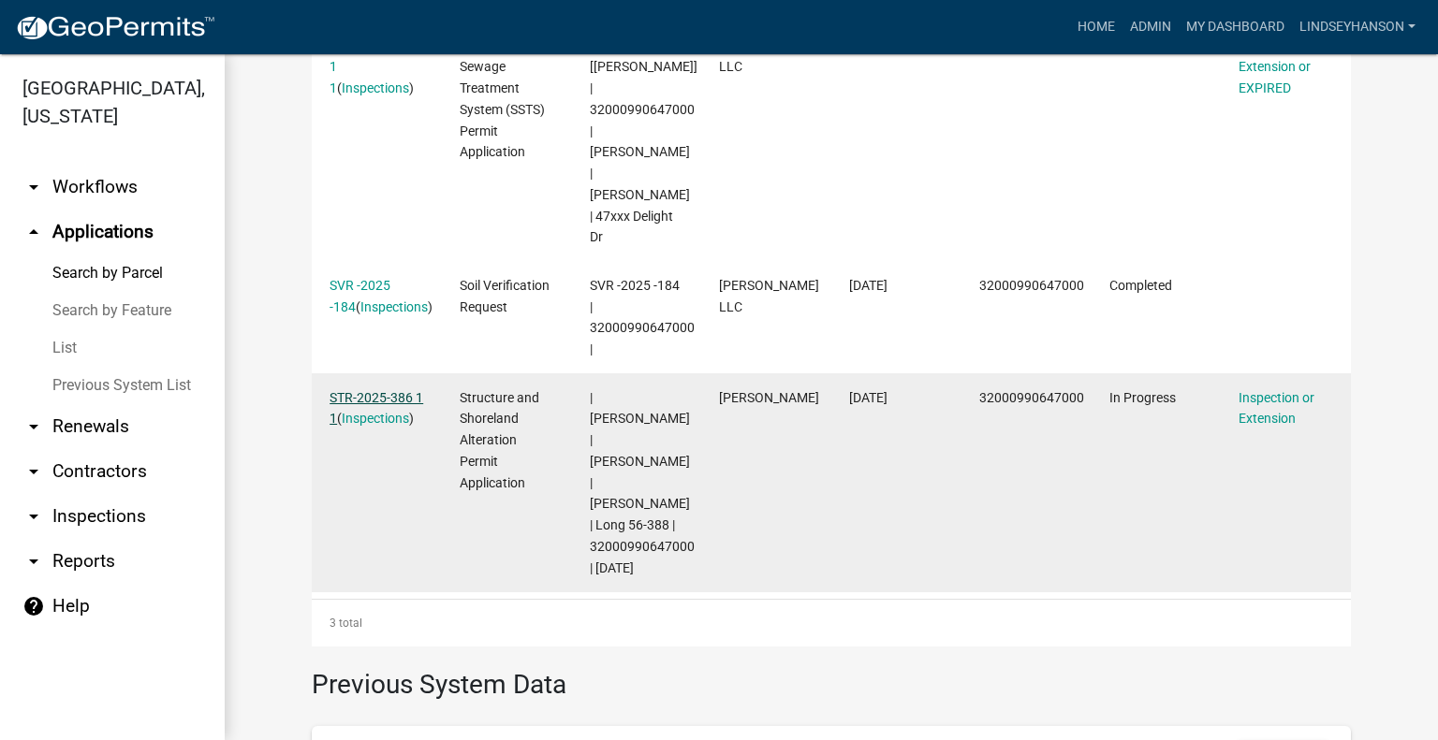
click at [380, 390] on link "STR-2025-386 1 1" at bounding box center [377, 408] width 94 height 37
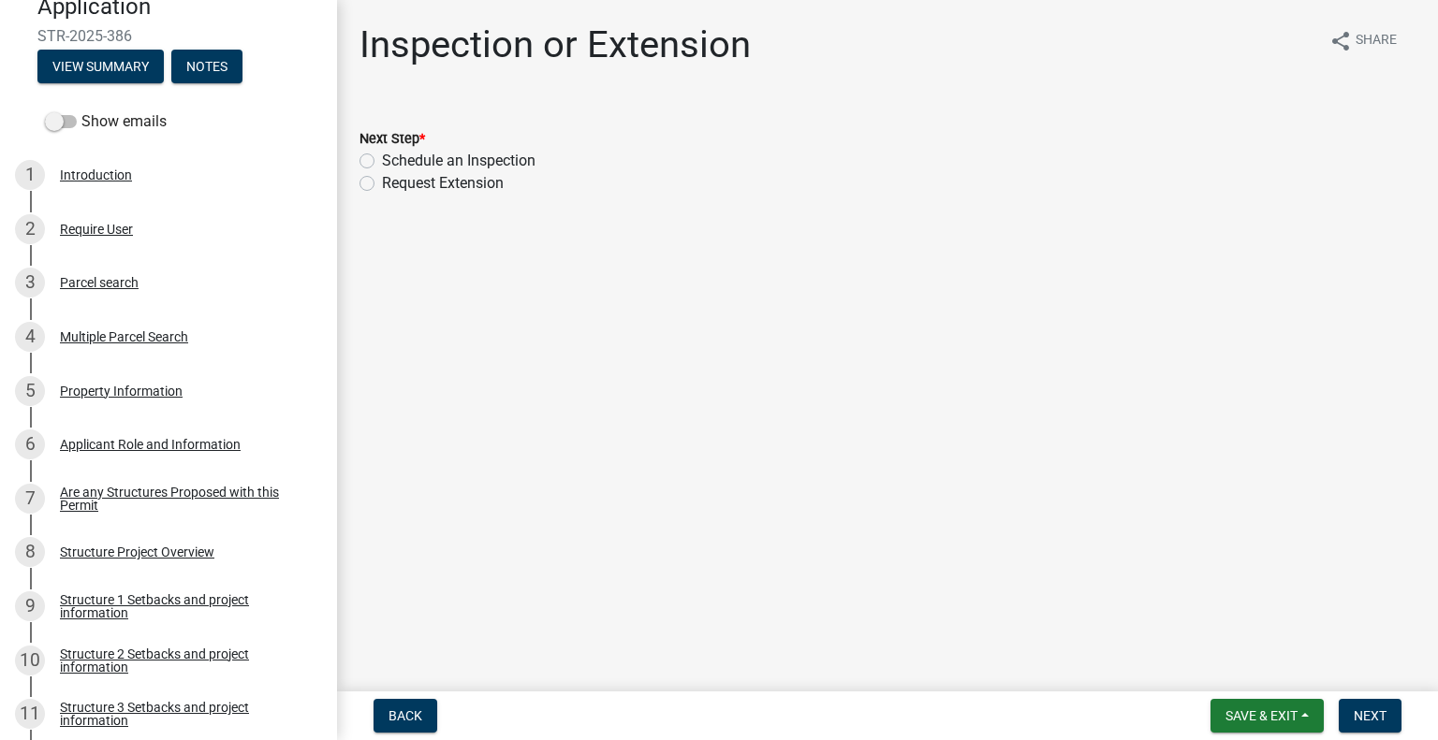
scroll to position [277, 0]
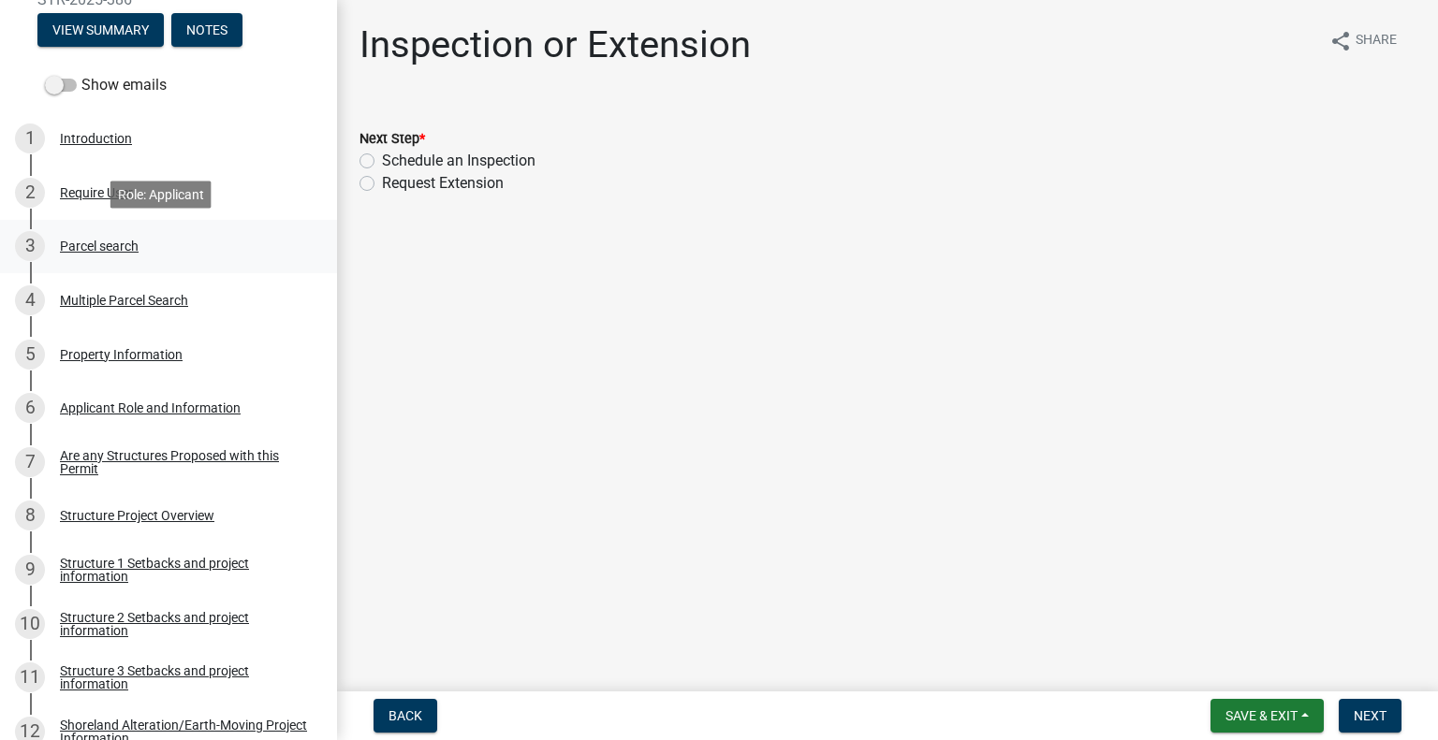
click at [156, 248] on div "3 Parcel search" at bounding box center [161, 246] width 292 height 30
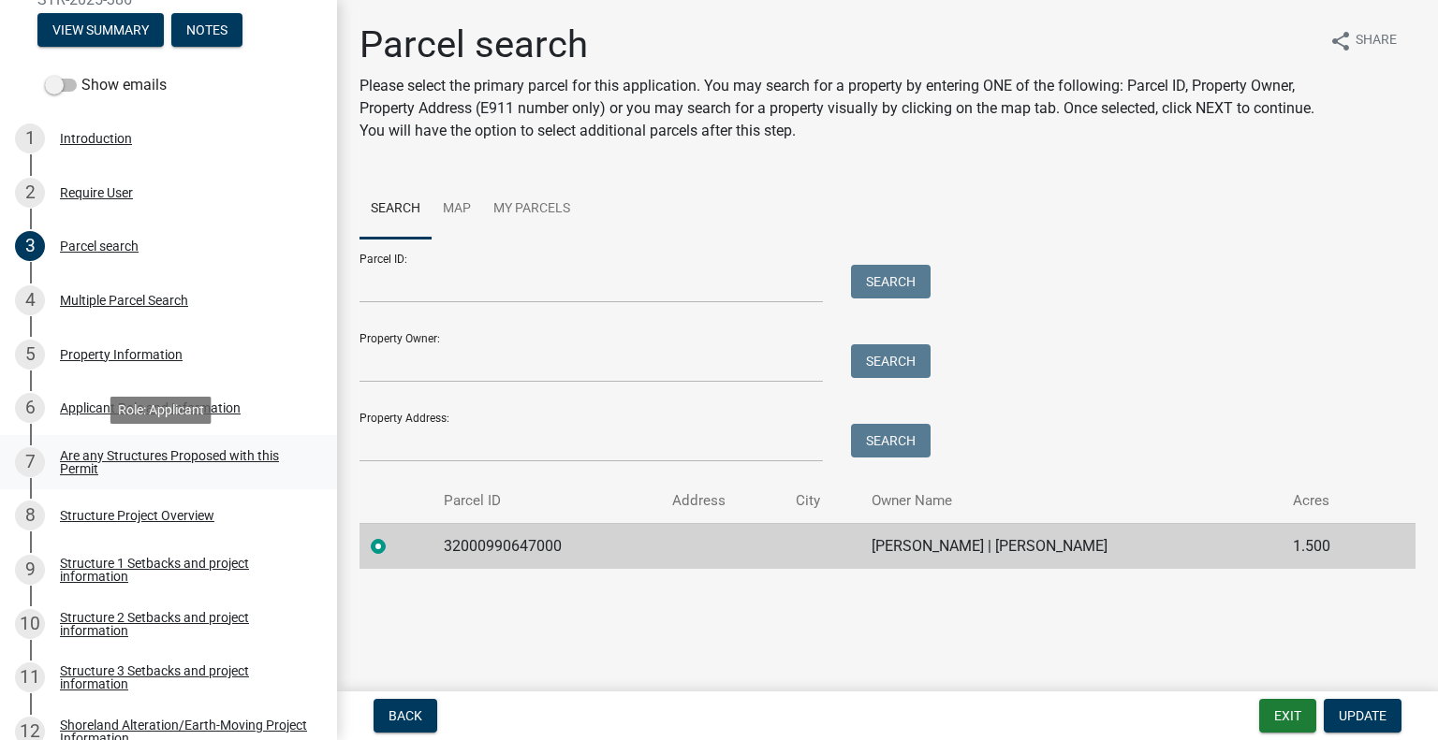
click at [198, 456] on div "Are any Structures Proposed with this Permit" at bounding box center [183, 462] width 247 height 26
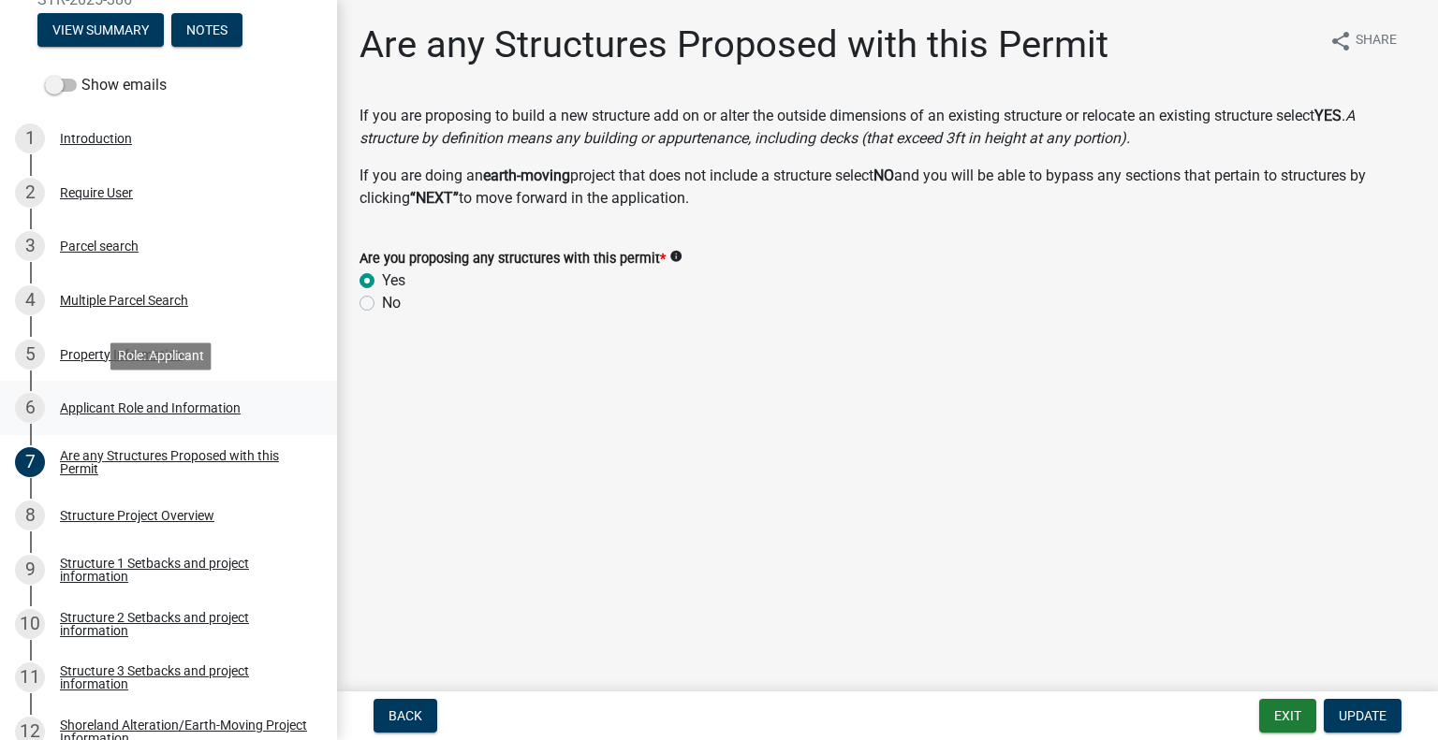
click at [142, 422] on div "6 Applicant Role and Information" at bounding box center [161, 408] width 292 height 30
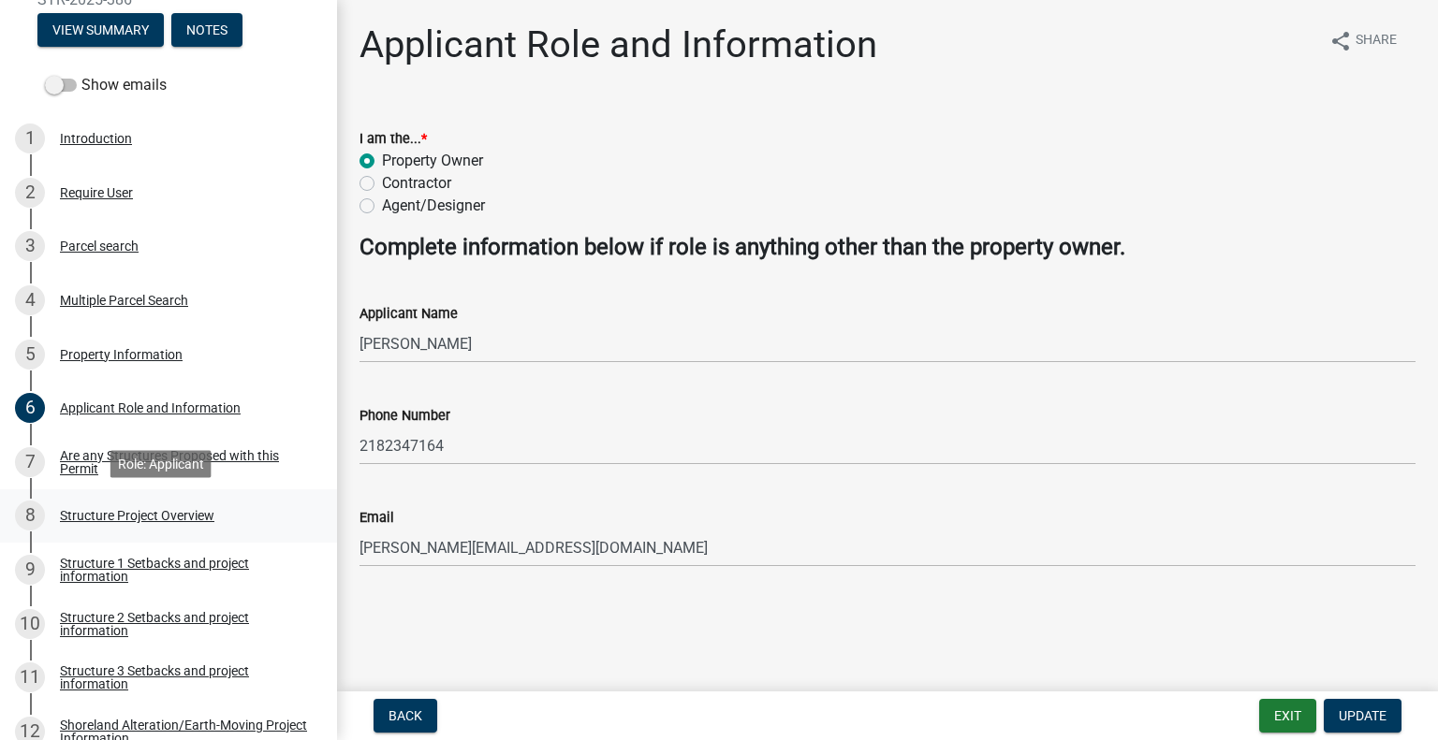
click at [197, 522] on div "Structure Project Overview" at bounding box center [137, 515] width 154 height 13
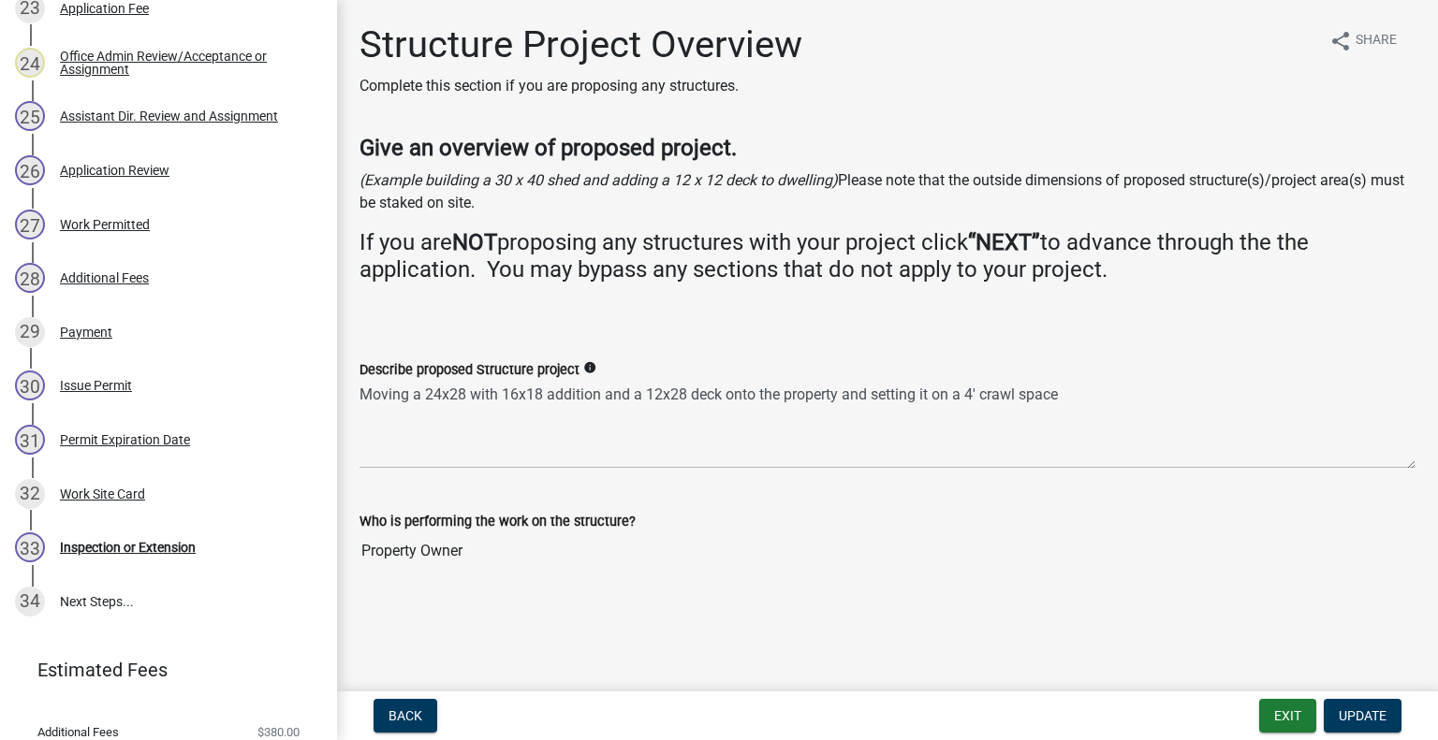
scroll to position [1652, 0]
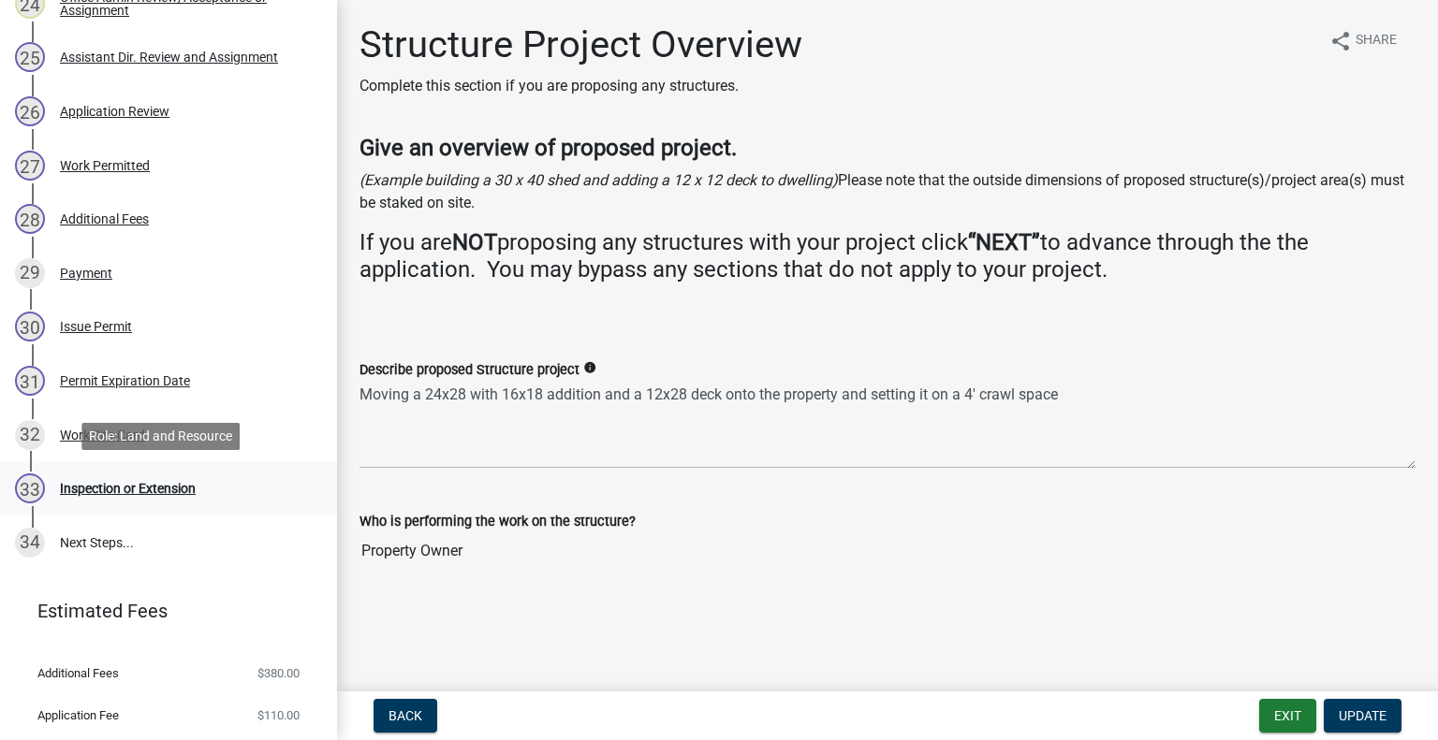
click at [169, 493] on div "Inspection or Extension" at bounding box center [128, 488] width 136 height 13
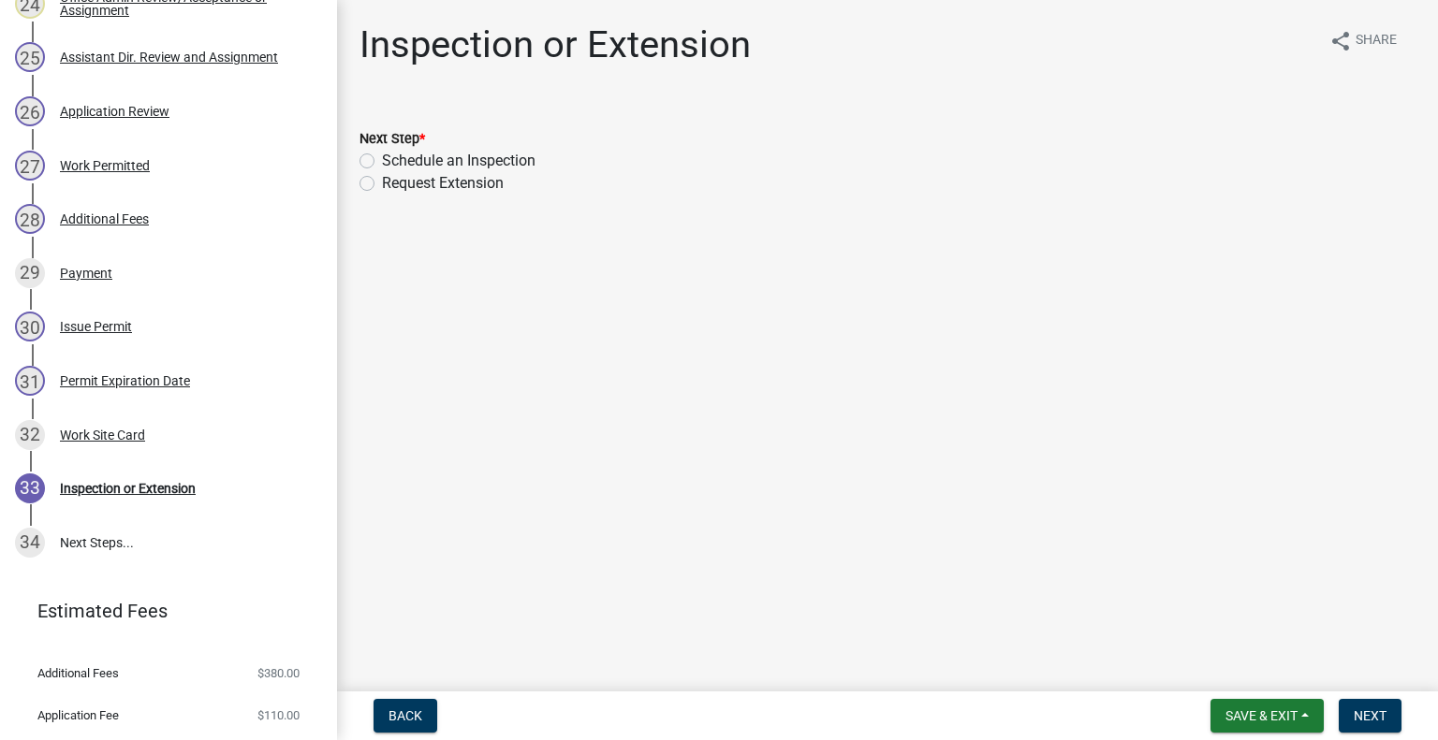
click at [491, 156] on label "Schedule an Inspection" at bounding box center [459, 161] width 154 height 22
click at [394, 156] on input "Schedule an Inspection" at bounding box center [388, 156] width 12 height 12
radio input "true"
click at [1356, 712] on span "Next" at bounding box center [1370, 716] width 33 height 15
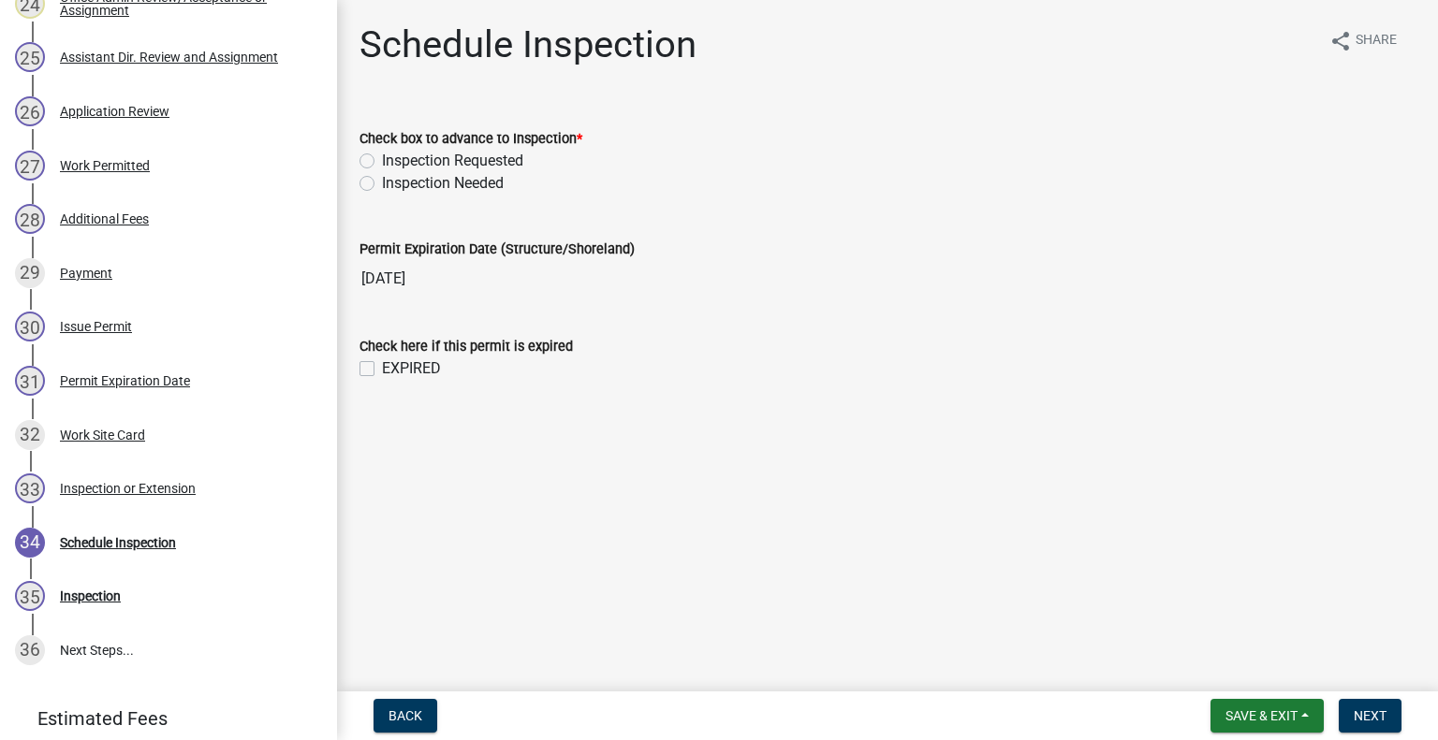
scroll to position [1760, 0]
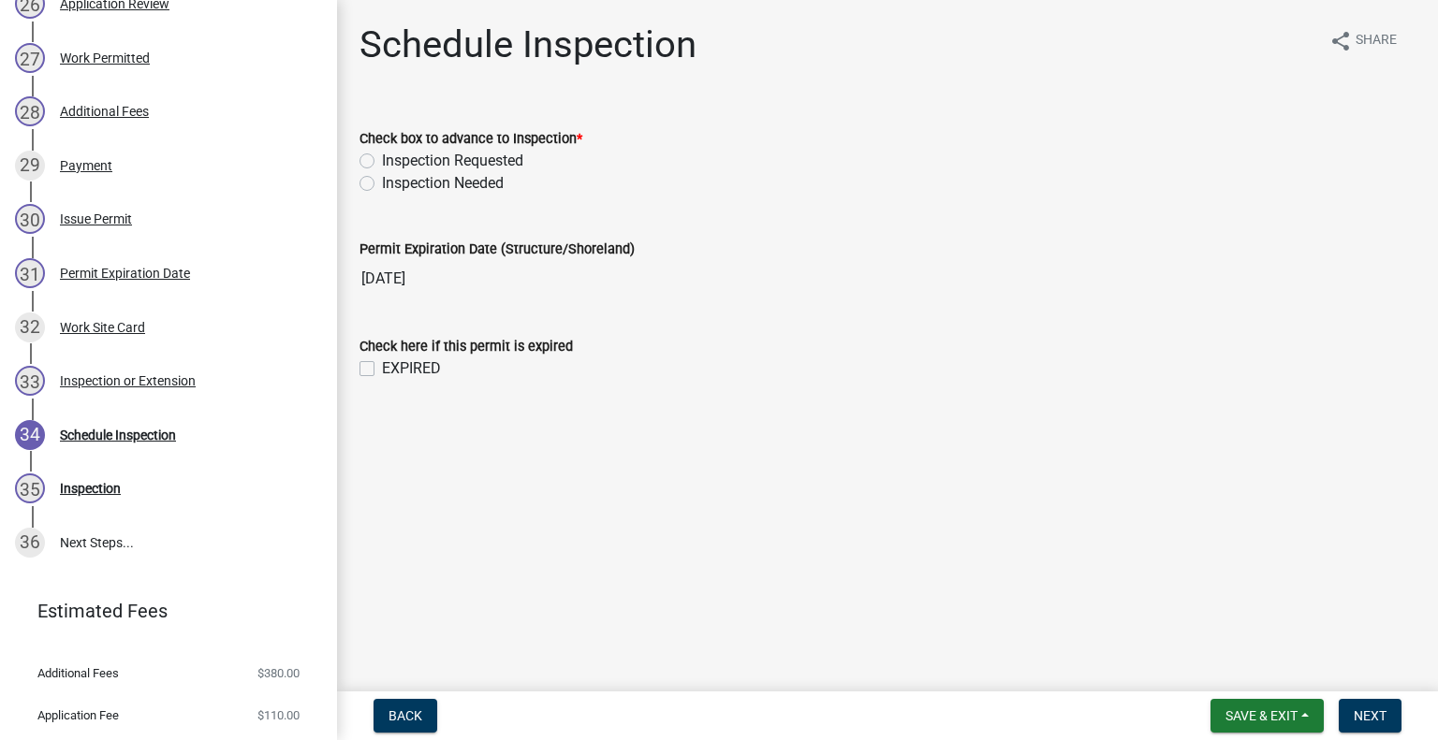
click at [477, 160] on label "Inspection Requested" at bounding box center [452, 161] width 141 height 22
click at [394, 160] on input "Inspection Requested" at bounding box center [388, 156] width 12 height 12
radio input "true"
click at [1373, 719] on span "Next" at bounding box center [1370, 716] width 33 height 15
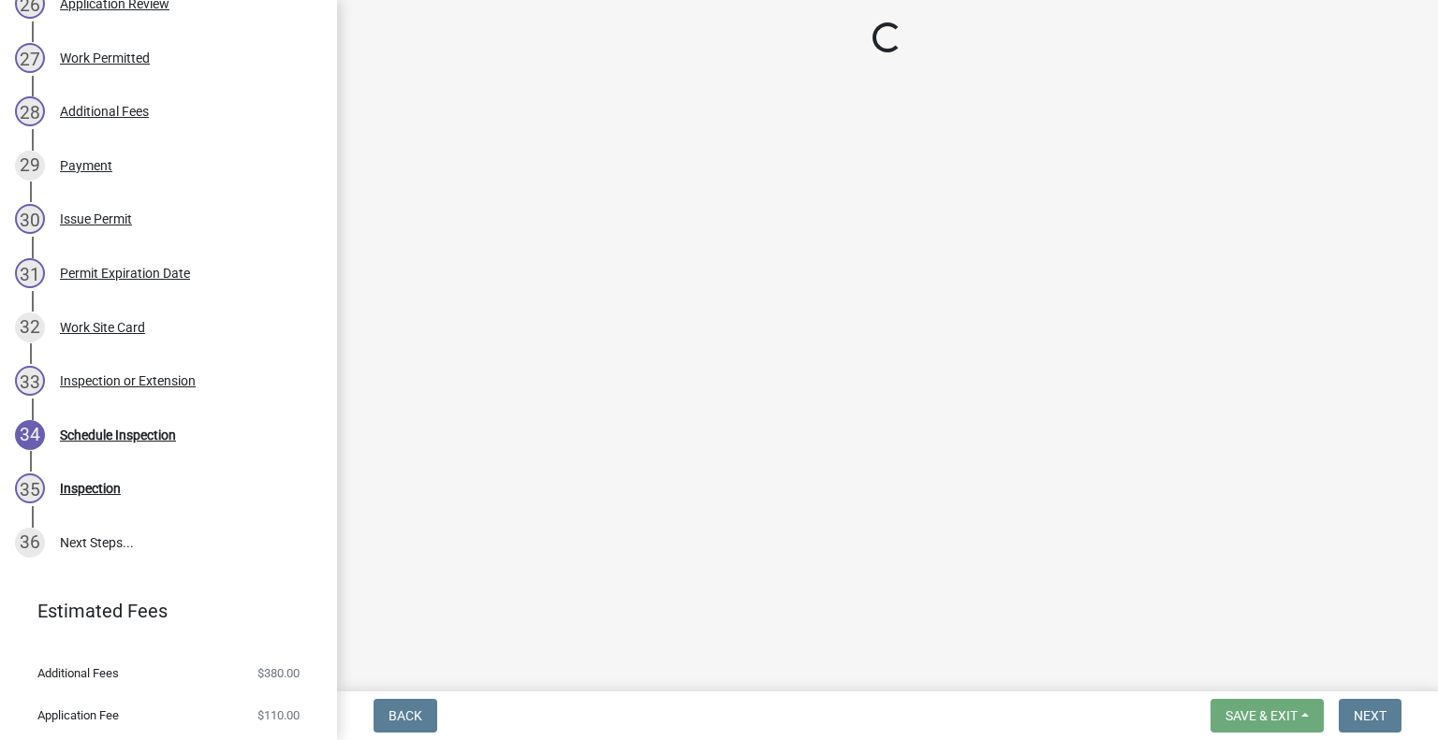
select select "710d5f49-2663-4e73-9718-d0c4e189f5ed"
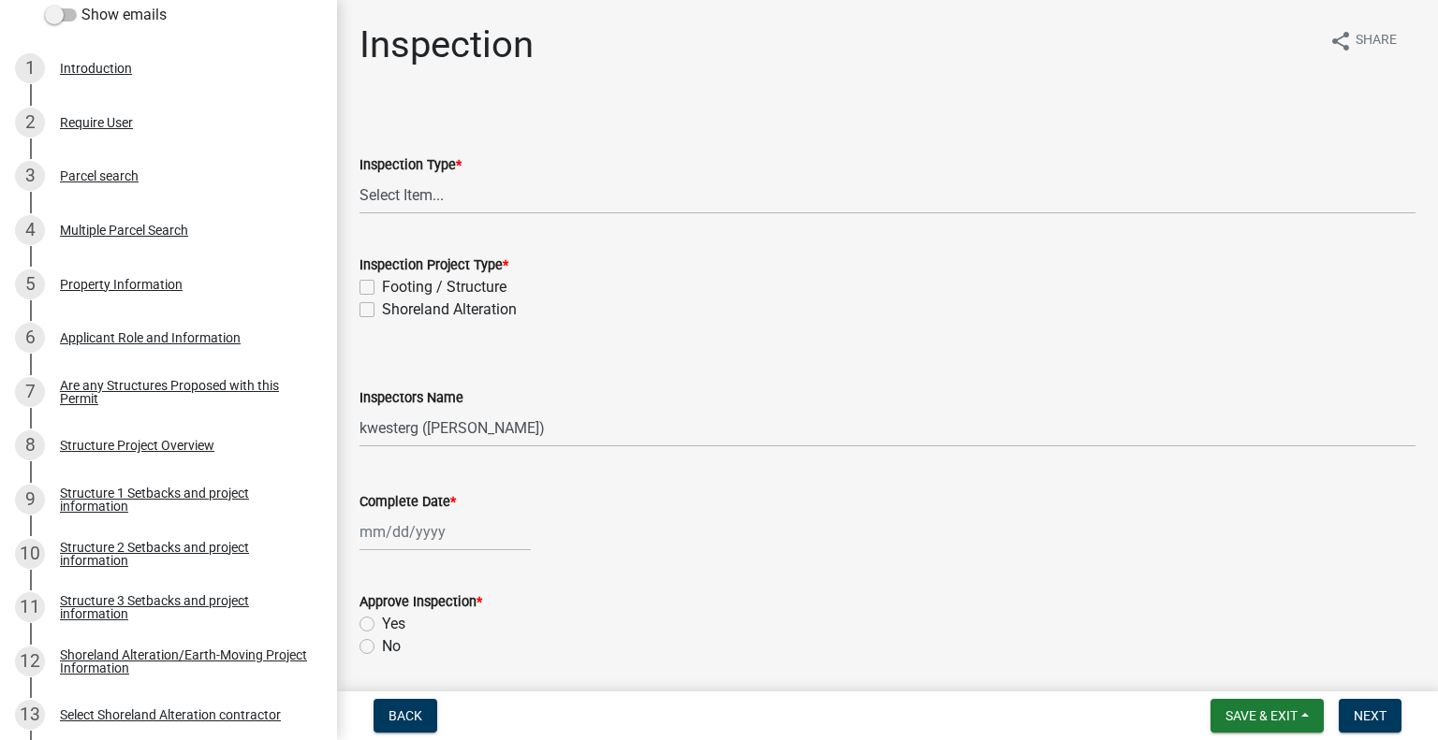
scroll to position [350, 0]
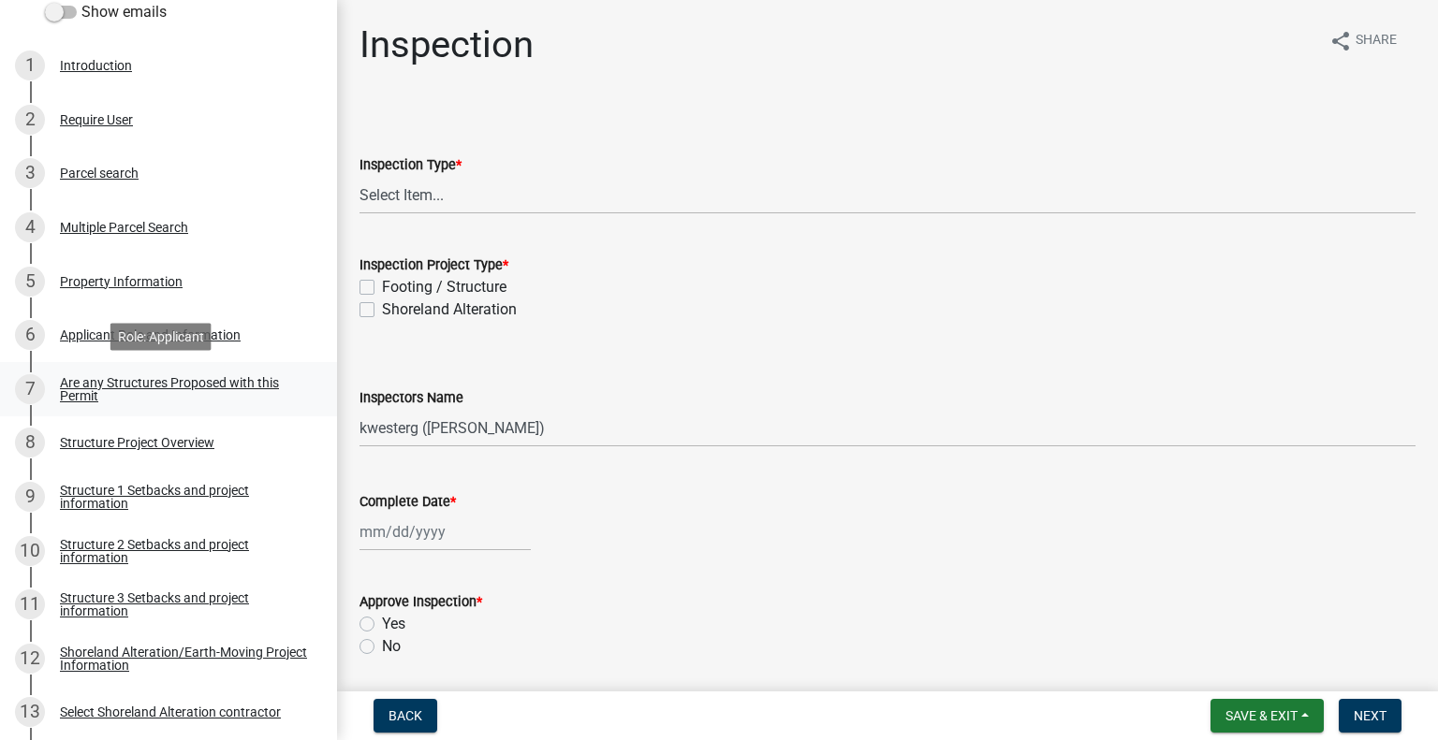
click at [247, 393] on div "Are any Structures Proposed with this Permit" at bounding box center [183, 389] width 247 height 26
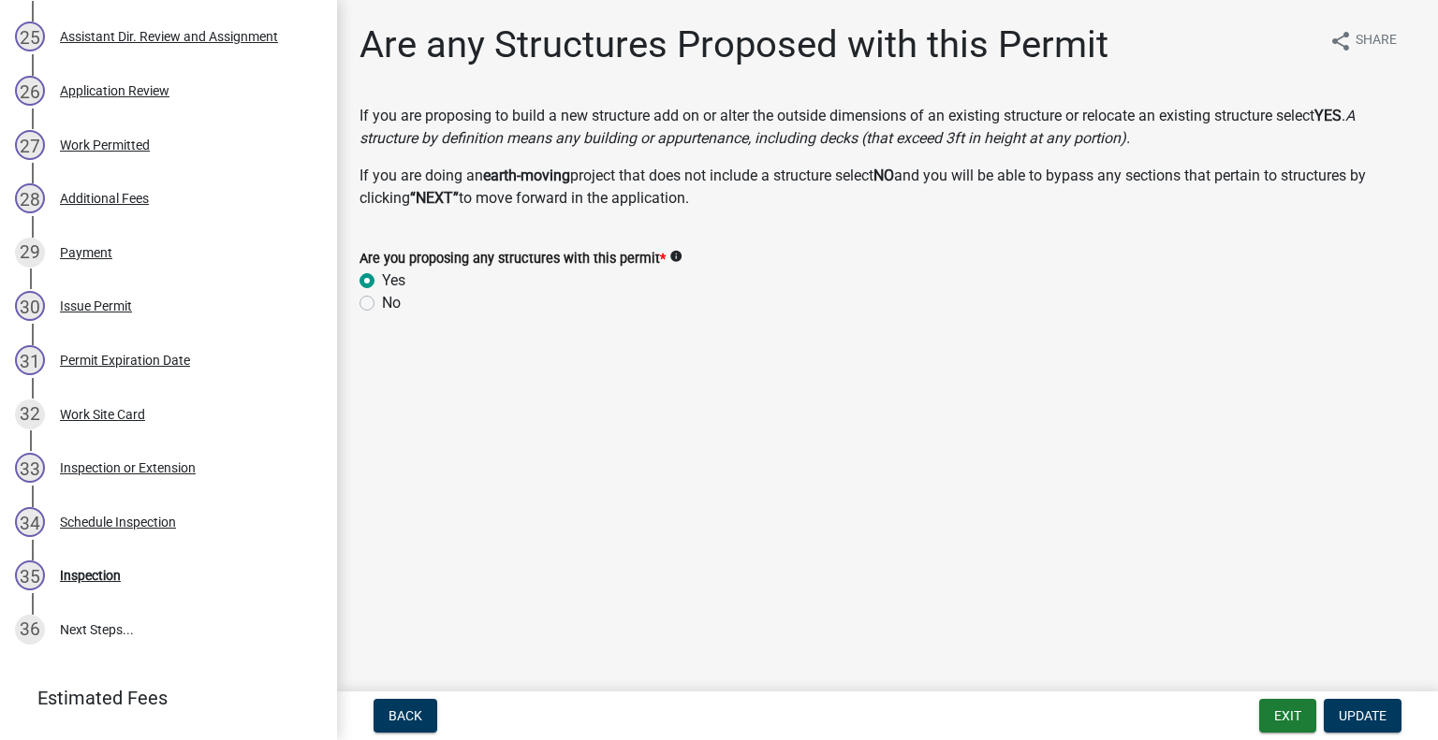
scroll to position [1713, 0]
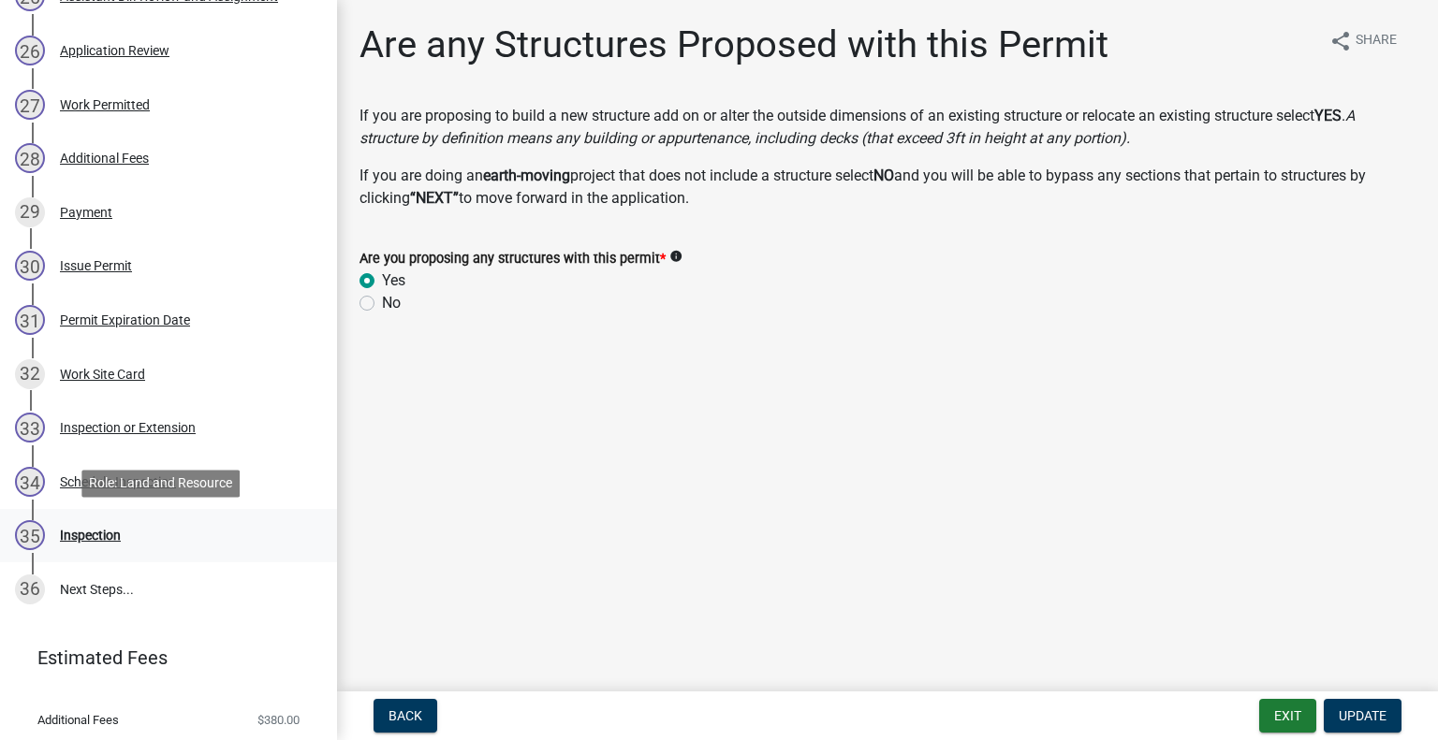
click at [115, 539] on div "Inspection" at bounding box center [90, 535] width 61 height 13
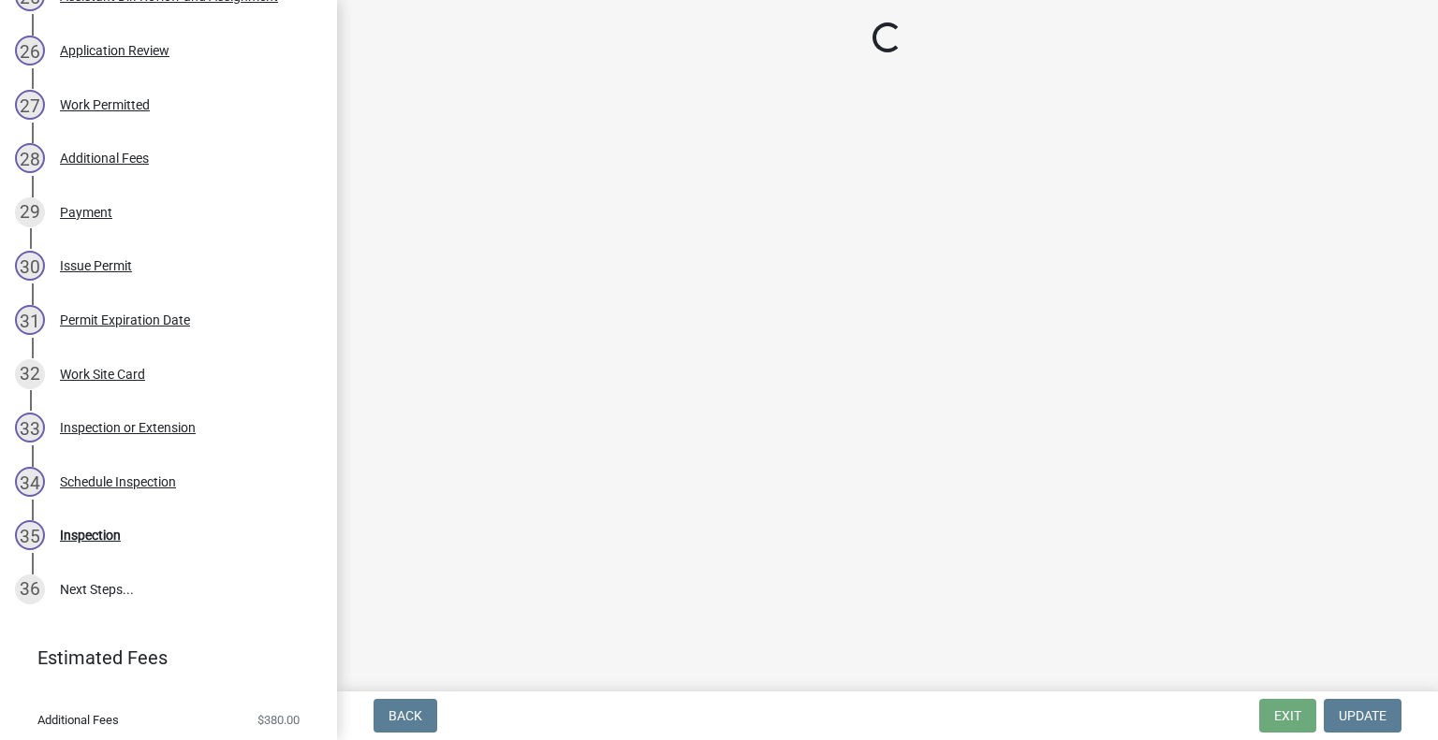
select select "710d5f49-2663-4e73-9718-d0c4e189f5ed"
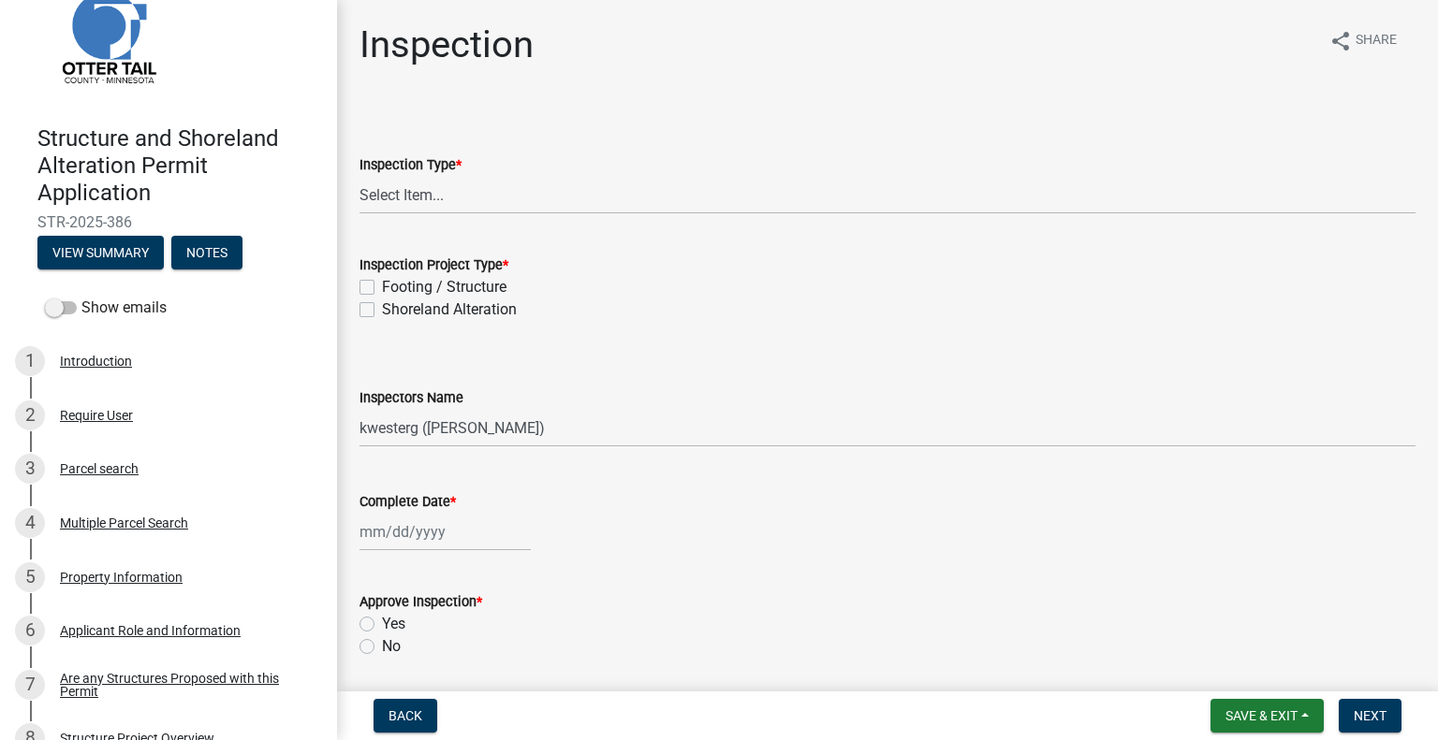
scroll to position [33, 0]
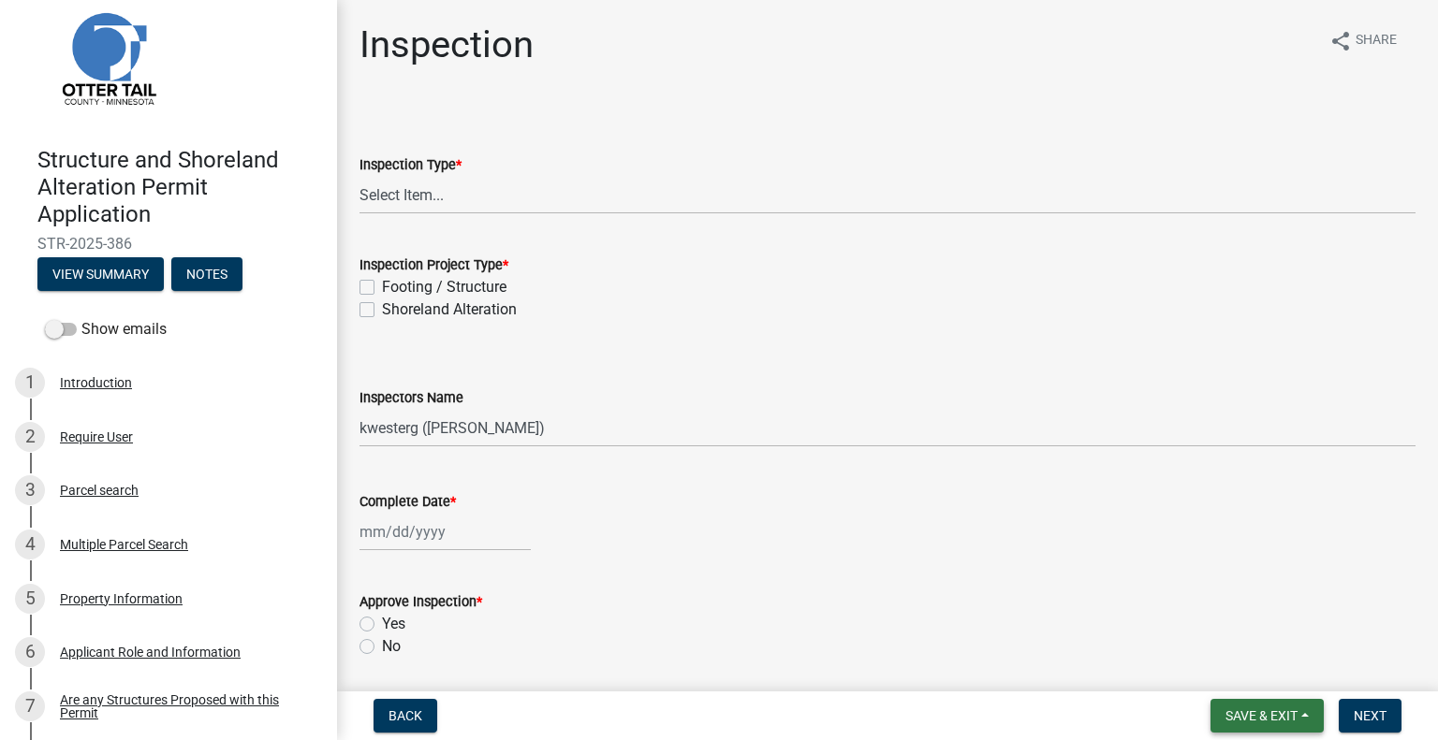
click at [1258, 721] on span "Save & Exit" at bounding box center [1261, 716] width 72 height 15
click at [1256, 671] on button "Save & Exit" at bounding box center [1249, 667] width 150 height 45
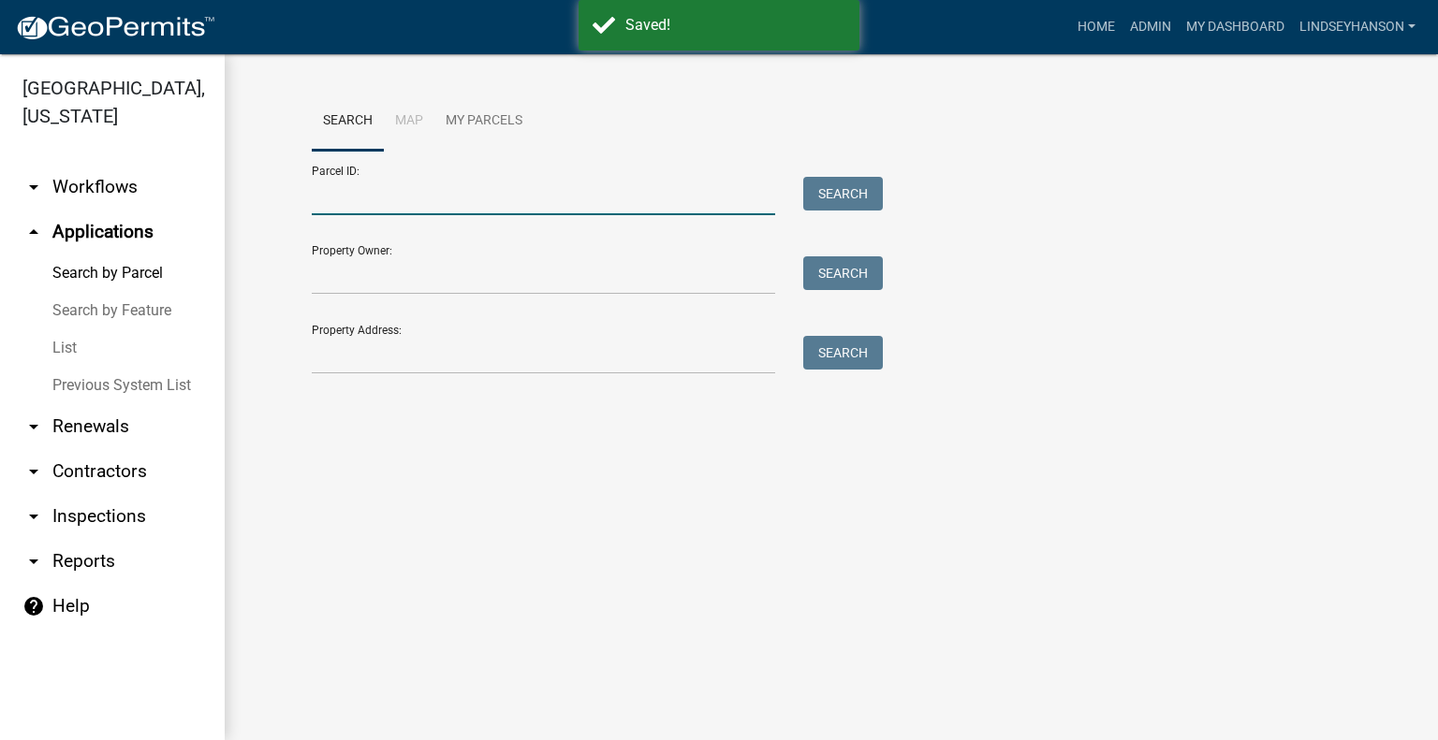
click at [398, 210] on input "Parcel ID:" at bounding box center [543, 196] width 463 height 38
paste input "32000990647000"
type input "32000990647000"
click at [831, 176] on div "Parcel ID: 32000990647000 Search" at bounding box center [593, 183] width 562 height 65
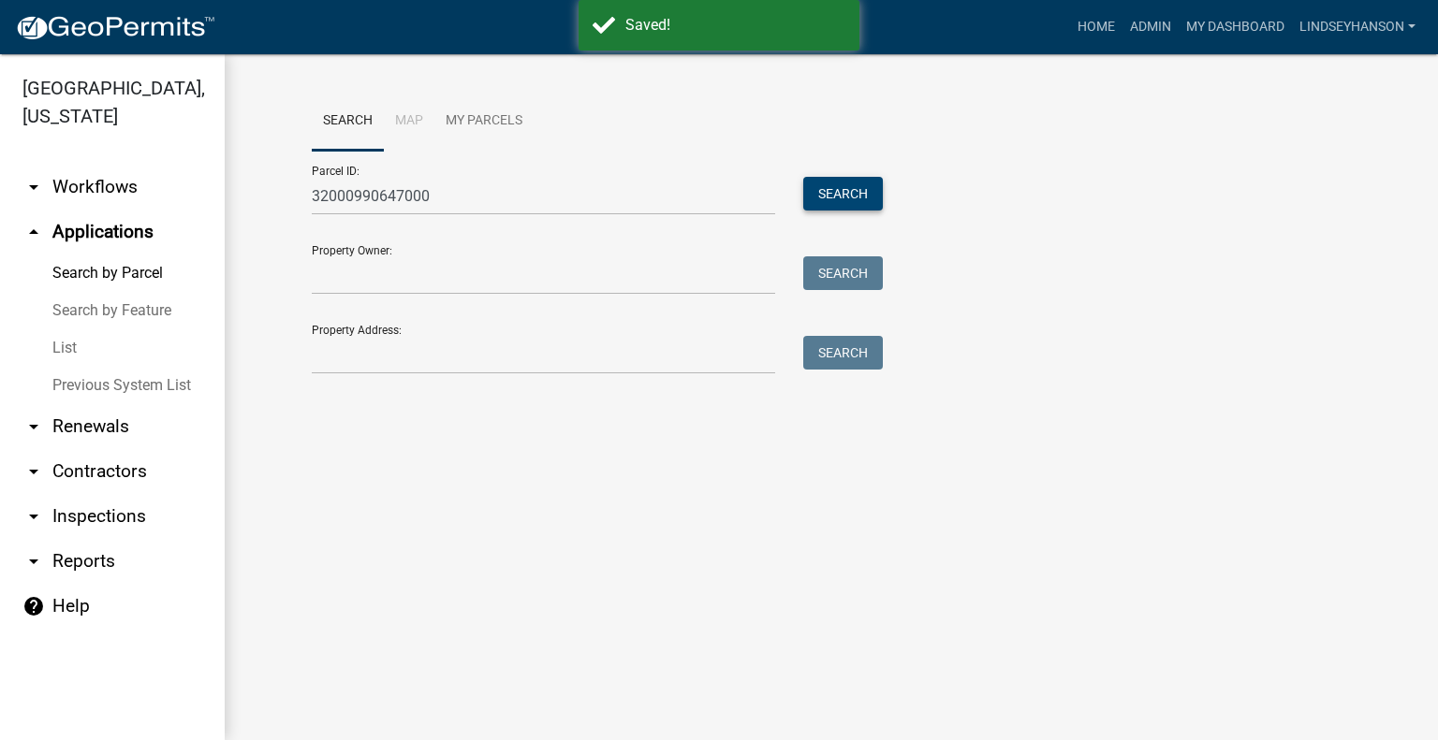
click at [838, 184] on button "Search" at bounding box center [843, 194] width 80 height 34
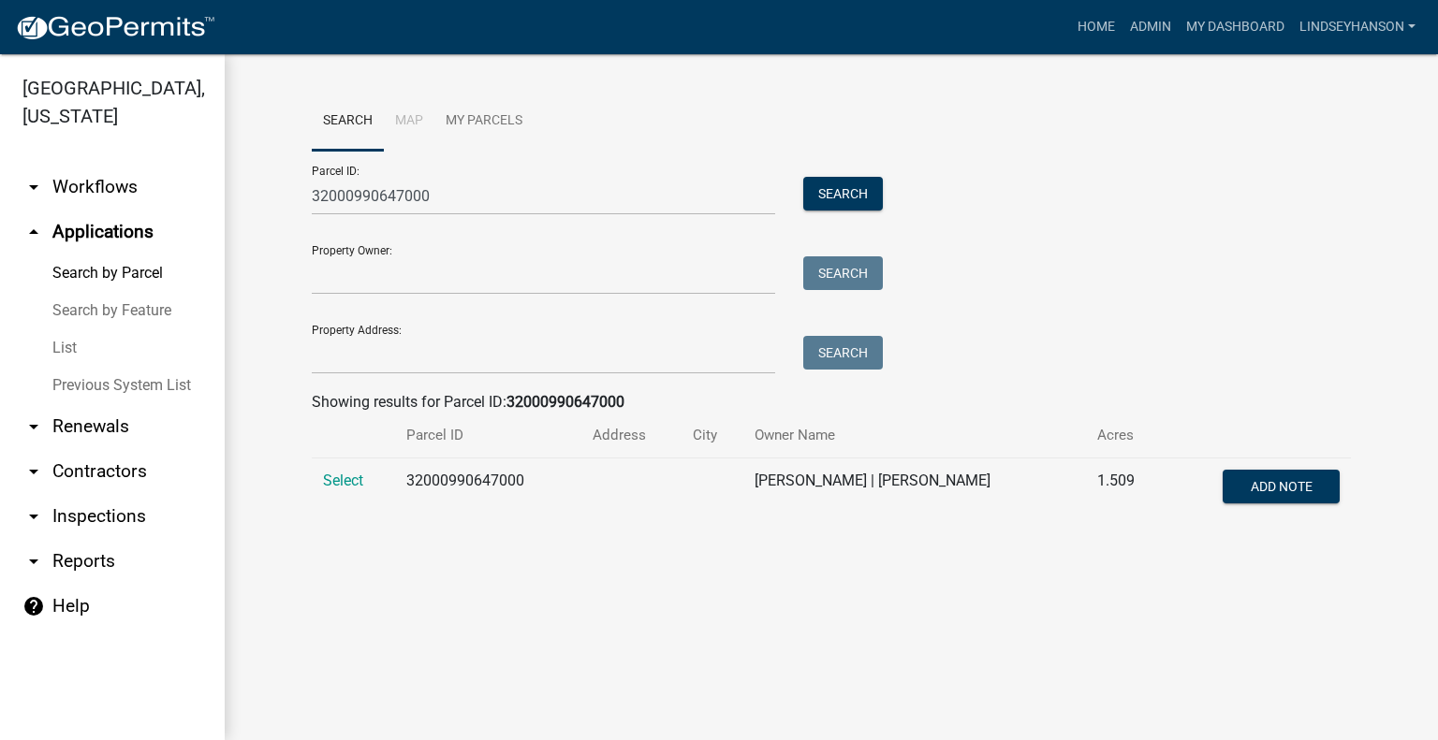
click at [105, 198] on link "arrow_drop_down Workflows" at bounding box center [112, 187] width 225 height 45
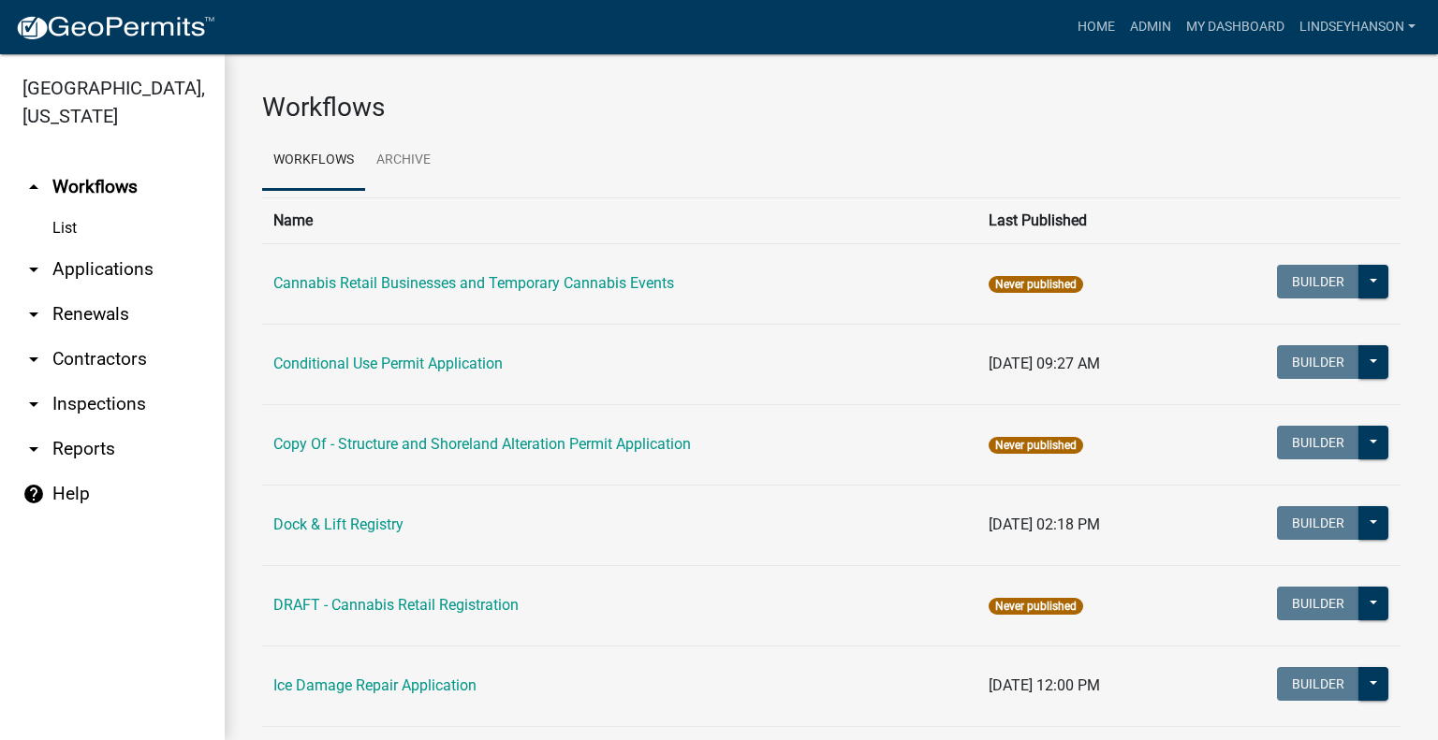
click at [121, 275] on link "arrow_drop_down Applications" at bounding box center [112, 269] width 225 height 45
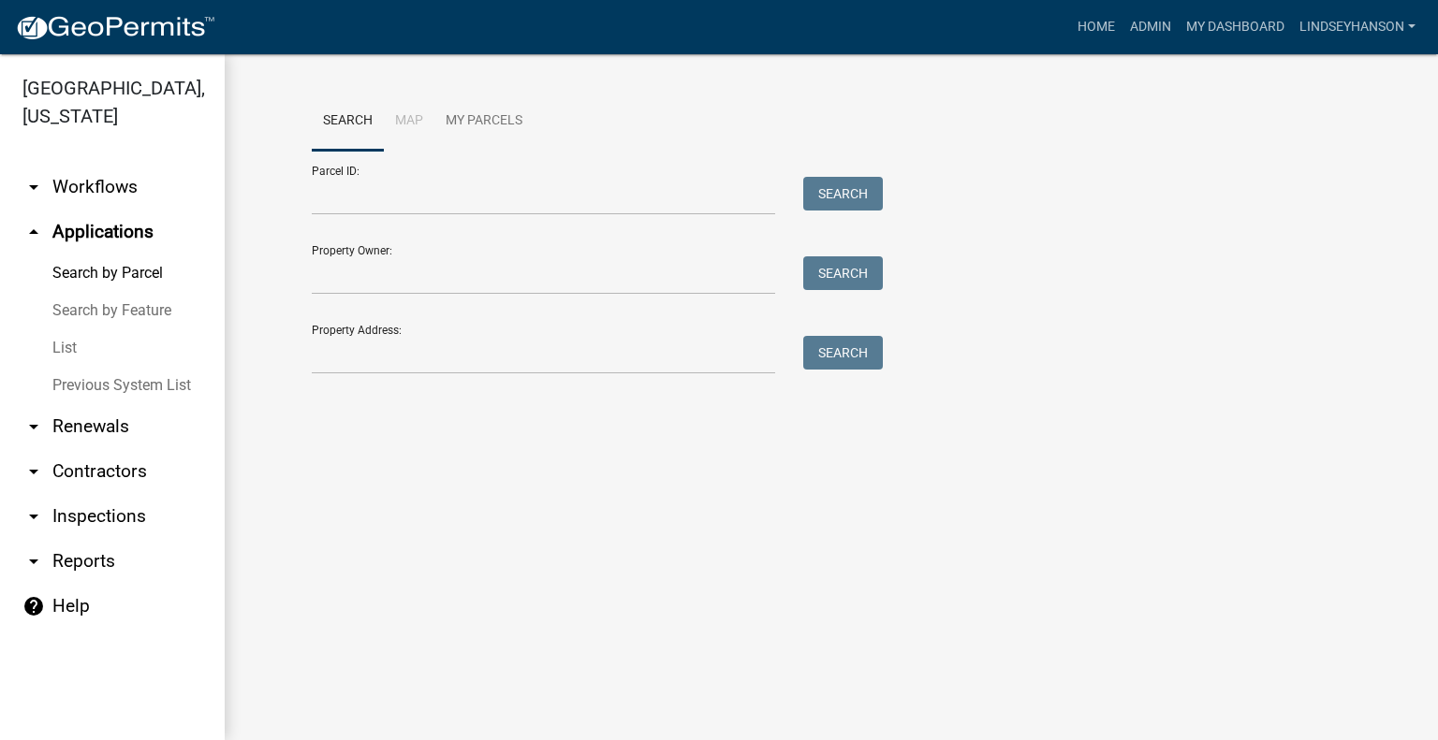
click at [1123, 422] on div "Search Map My Parcels Parcel ID: Search Property Owner: Search Property Address…" at bounding box center [831, 241] width 1213 height 374
click at [1131, 418] on div "Search Map My Parcels Parcel ID: Search Property Owner: Search Property Address…" at bounding box center [831, 241] width 1213 height 374
click at [1322, 380] on div "Search Map My Parcels Parcel ID: Search Property Owner: Search Property Address…" at bounding box center [831, 242] width 1067 height 300
